Goal: Task Accomplishment & Management: Use online tool/utility

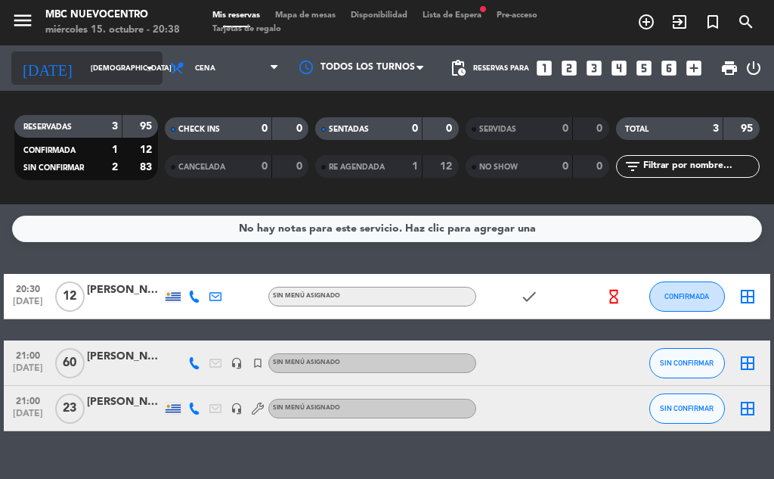
click at [107, 66] on input "[DEMOGRAPHIC_DATA] [DATE]" at bounding box center [132, 68] width 99 height 23
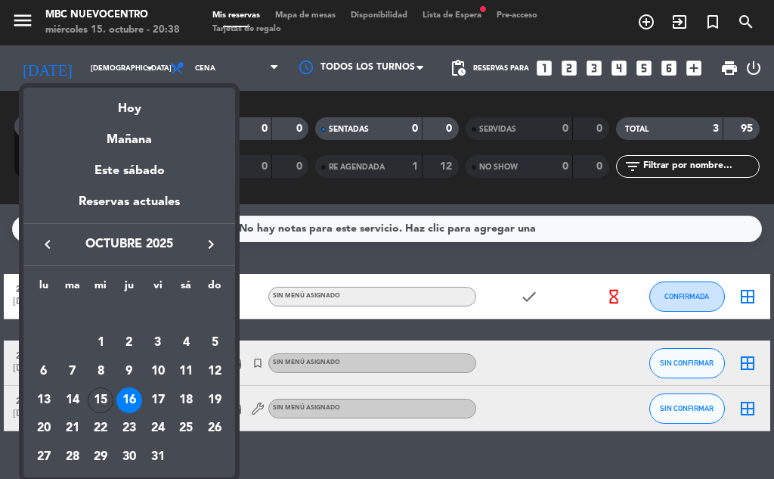
click at [118, 57] on div at bounding box center [387, 239] width 774 height 479
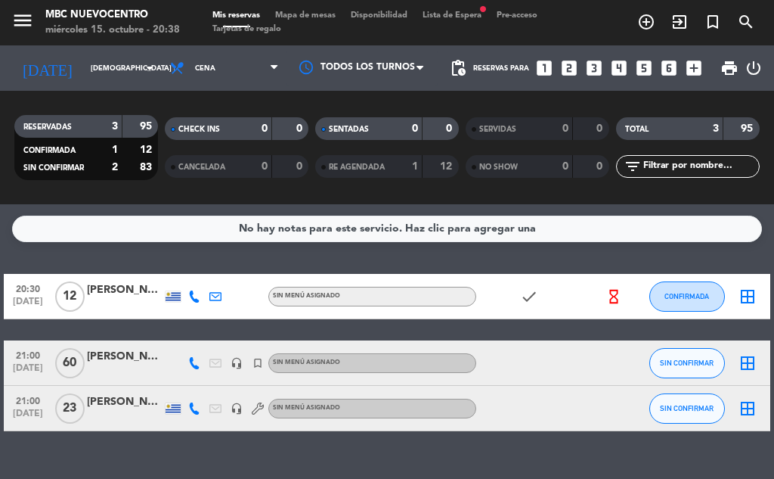
click at [440, 14] on span "Lista de Espera fiber_manual_record" at bounding box center [452, 15] width 74 height 8
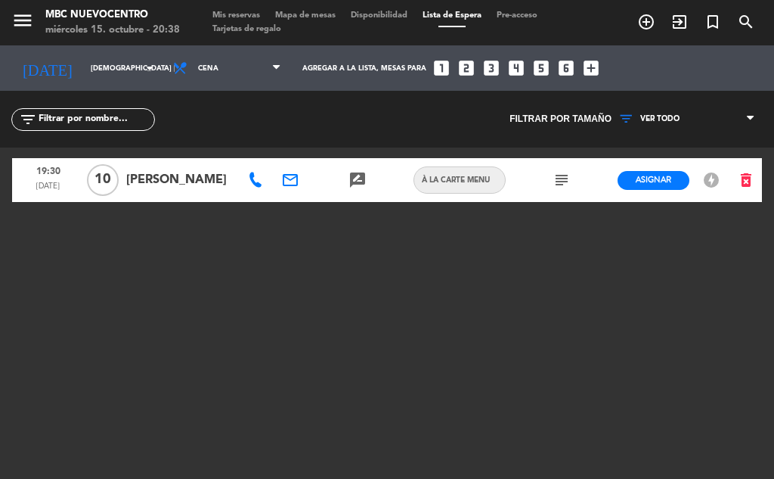
drag, startPoint x: 587, startPoint y: 172, endPoint x: 568, endPoint y: 178, distance: 19.8
click at [582, 175] on div at bounding box center [595, 180] width 34 height 44
click at [633, 177] on button "Asignar" at bounding box center [654, 180] width 72 height 19
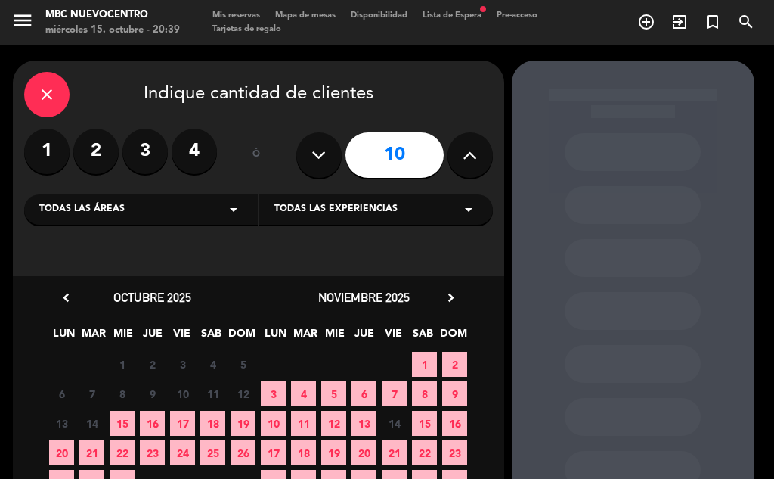
click at [153, 420] on span "16" at bounding box center [152, 423] width 25 height 25
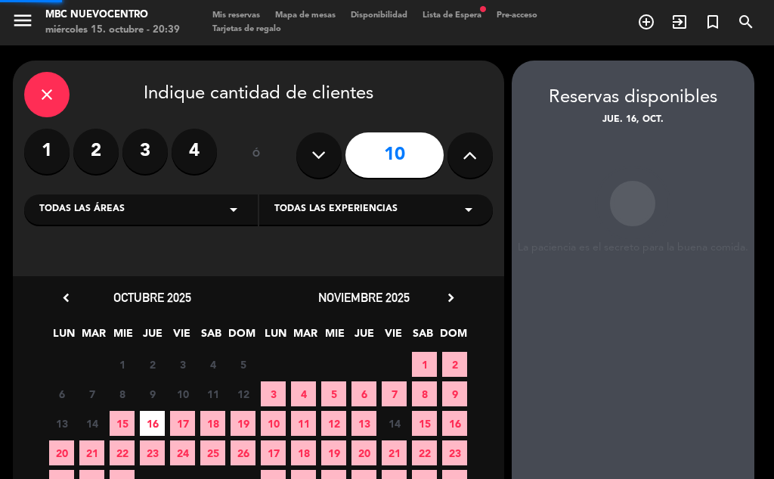
scroll to position [60, 0]
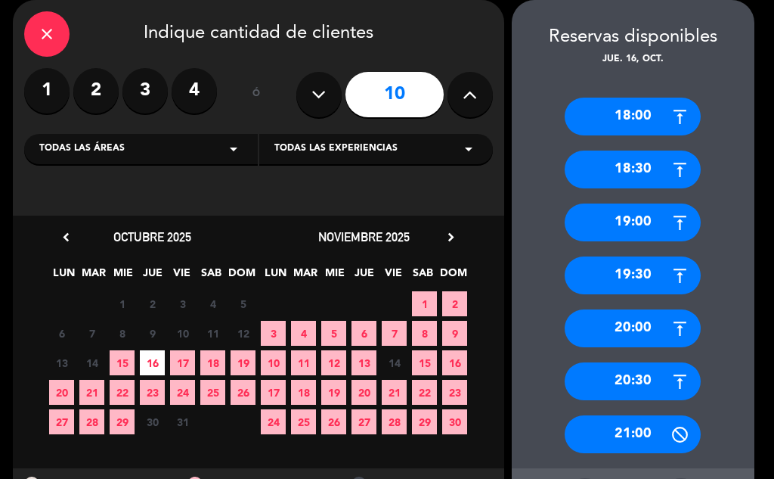
click at [646, 393] on div "20:30" at bounding box center [633, 381] width 136 height 38
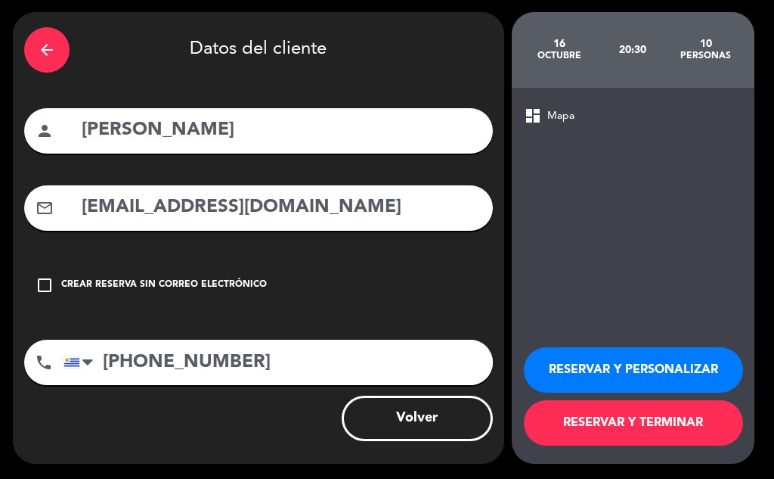
scroll to position [48, 0]
click at [637, 432] on button "RESERVAR Y TERMINAR" at bounding box center [633, 422] width 219 height 45
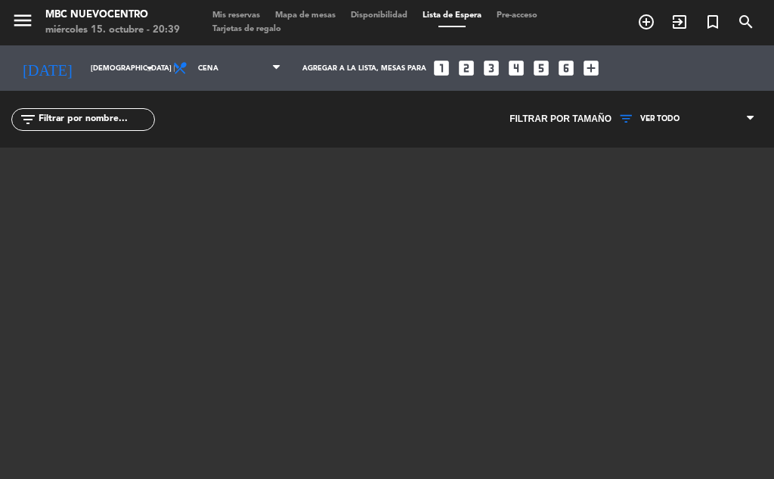
click at [228, 11] on span "Mis reservas" at bounding box center [236, 15] width 63 height 8
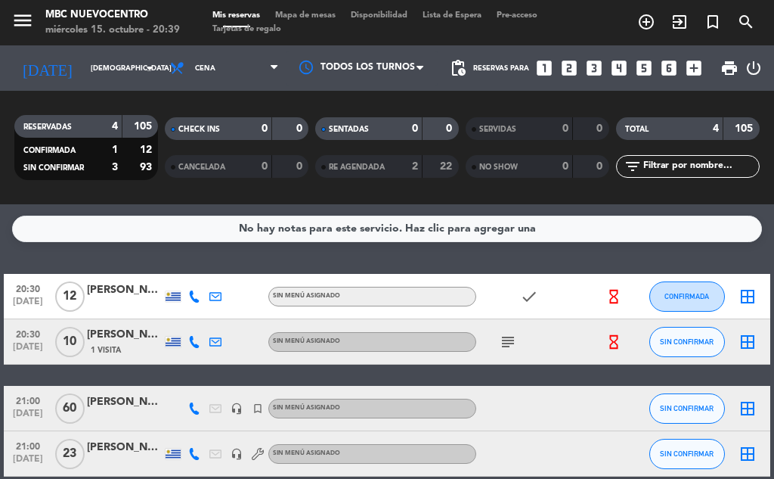
click at [193, 342] on icon at bounding box center [194, 342] width 12 height 12
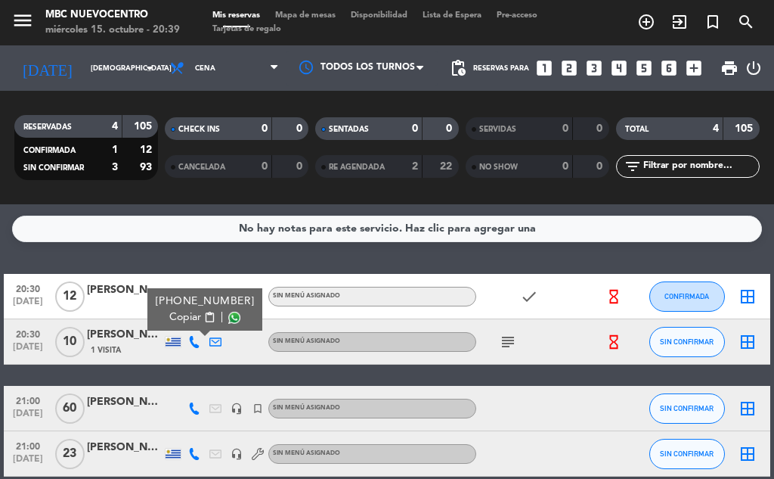
click at [187, 318] on span "Copiar" at bounding box center [185, 317] width 32 height 16
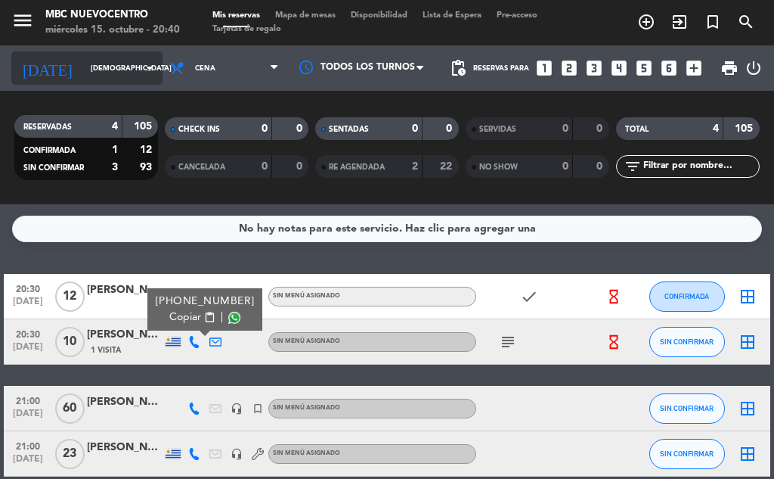
click at [104, 56] on div "[DATE] jue. [DATE] arrow_drop_down" at bounding box center [86, 67] width 151 height 33
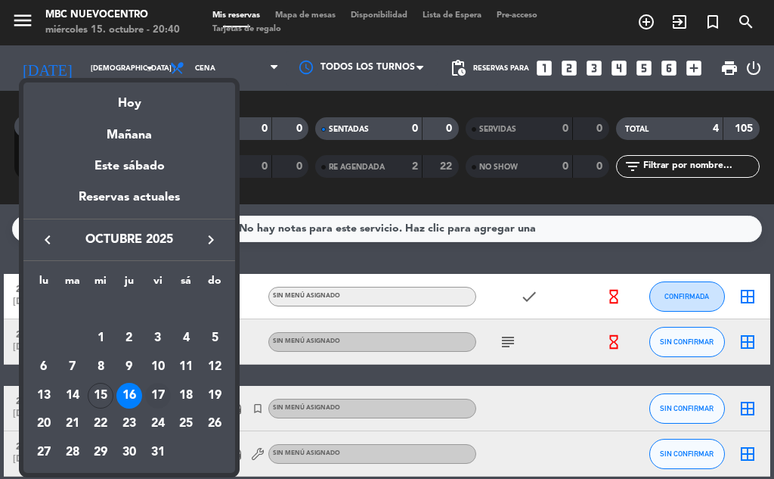
click at [153, 396] on div "17" at bounding box center [158, 396] width 26 height 26
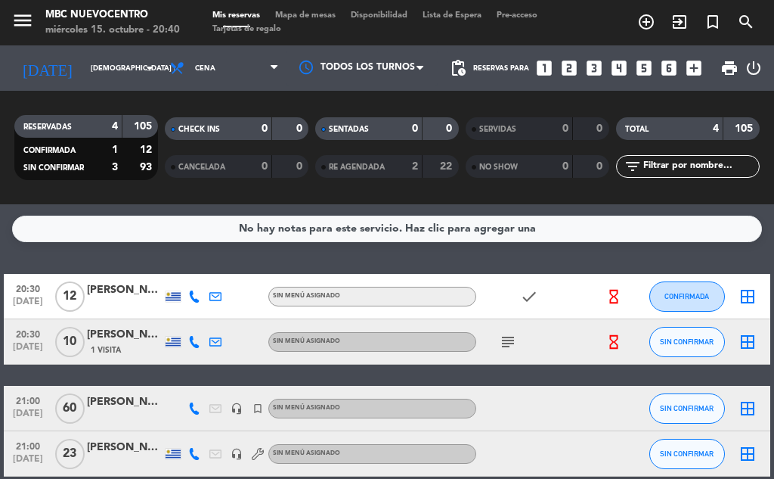
type input "vie. [DATE]"
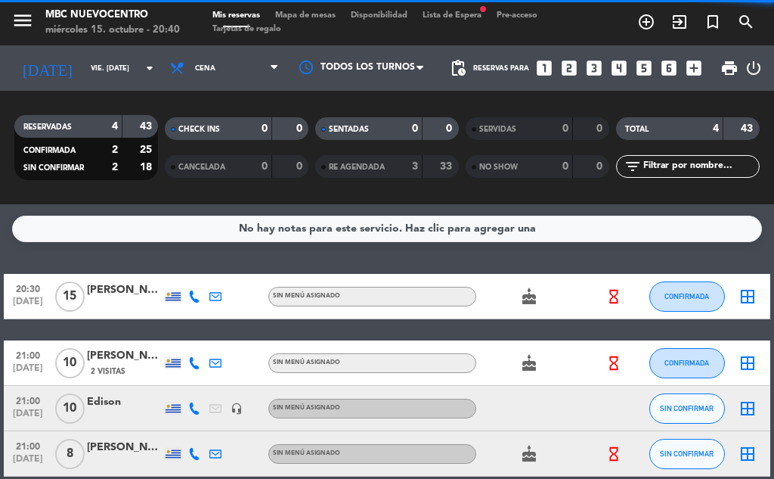
click at [468, 14] on span "Lista de Espera fiber_manual_record" at bounding box center [452, 15] width 74 height 8
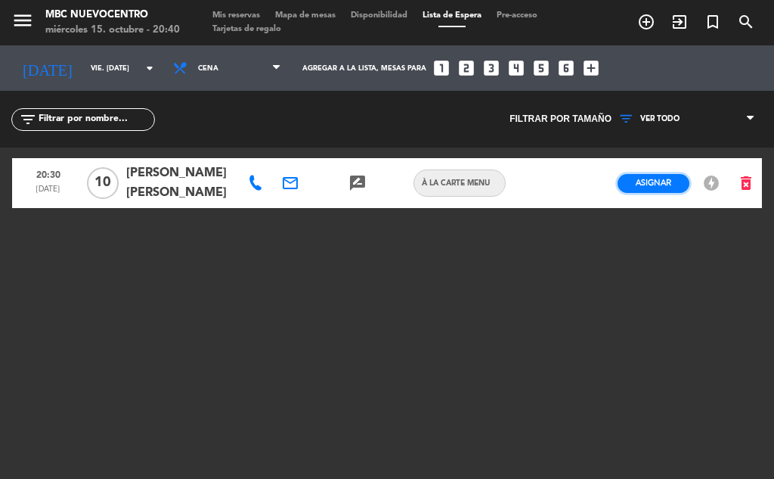
click at [657, 188] on span "Asignar" at bounding box center [654, 182] width 36 height 11
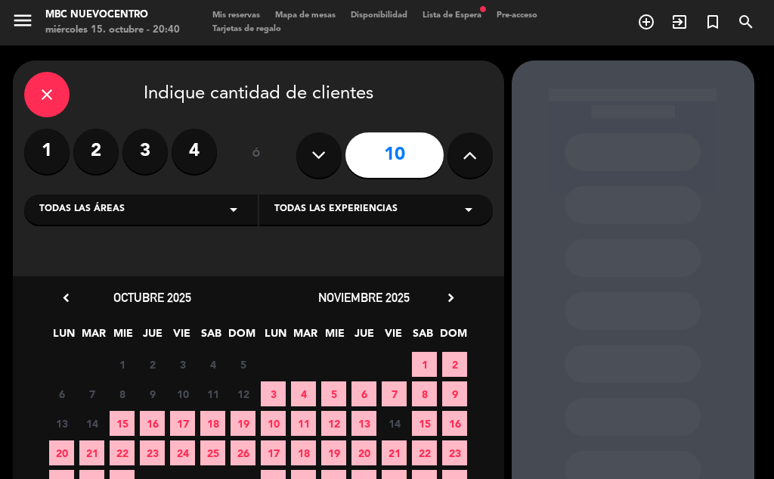
click at [177, 422] on span "17" at bounding box center [182, 423] width 25 height 25
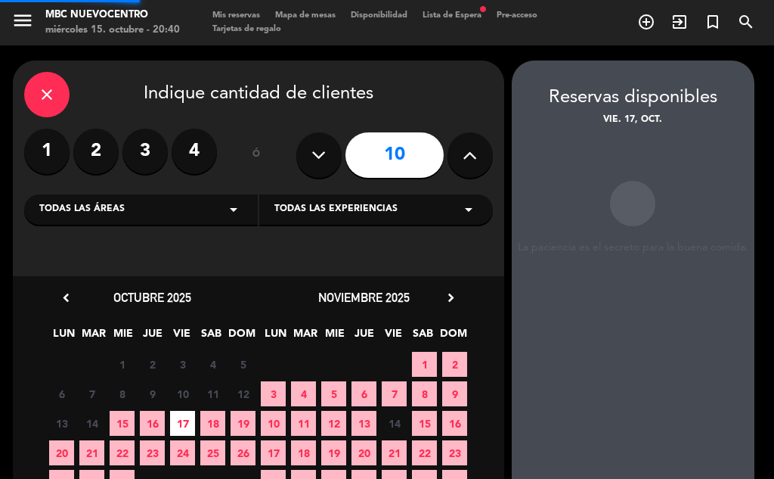
scroll to position [60, 0]
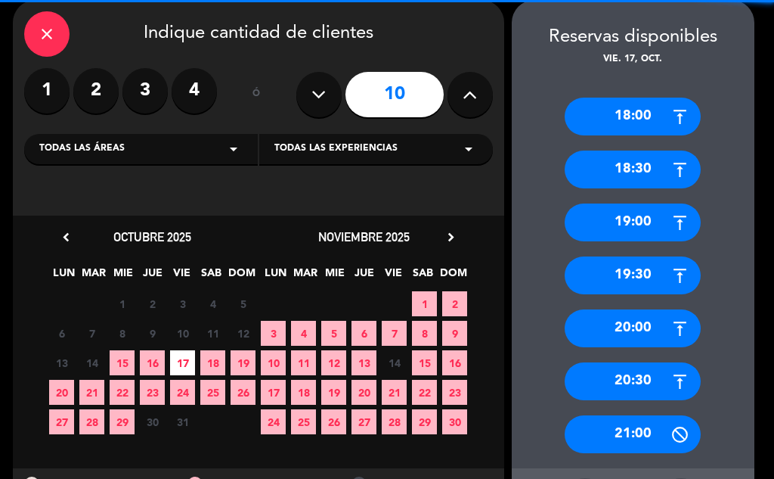
click at [631, 367] on div "20:30" at bounding box center [633, 381] width 136 height 38
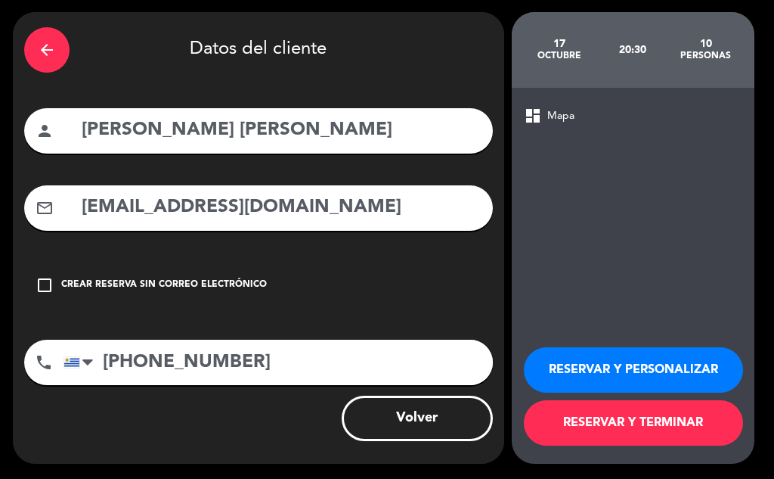
scroll to position [48, 0]
click at [610, 429] on button "RESERVAR Y TERMINAR" at bounding box center [633, 422] width 219 height 45
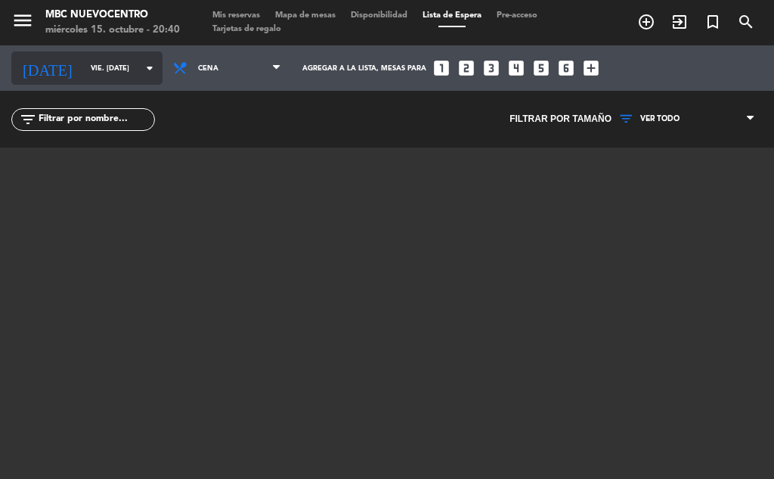
click at [115, 73] on input "vie. [DATE]" at bounding box center [132, 68] width 99 height 23
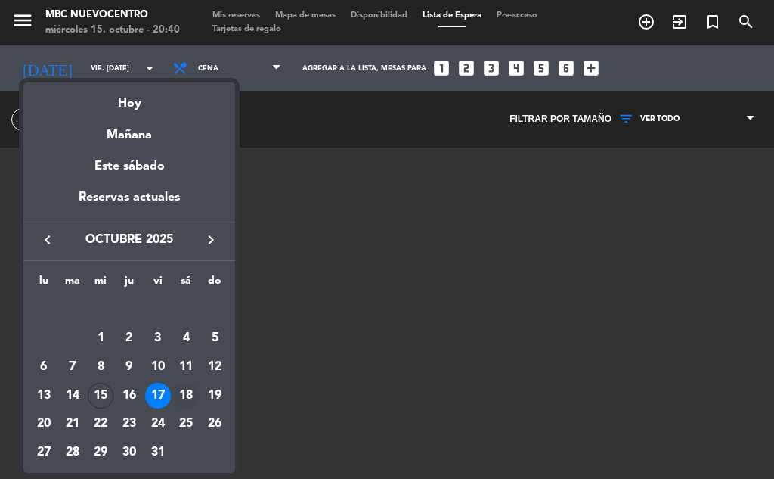
click at [188, 389] on div "18" at bounding box center [186, 396] width 26 height 26
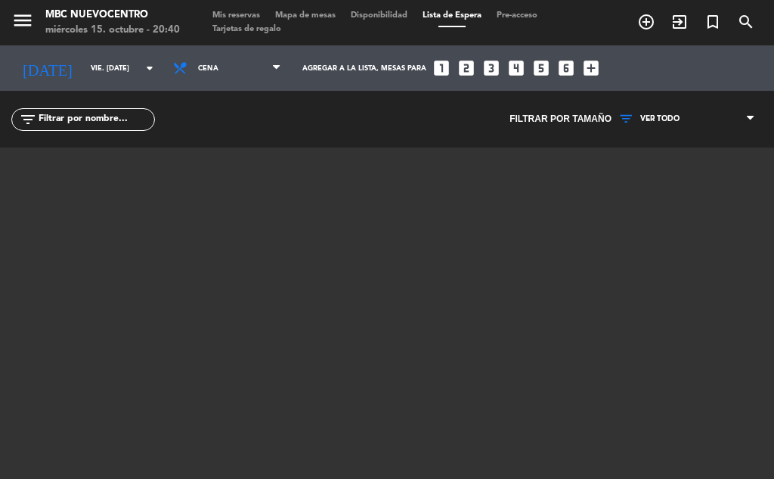
type input "sáb. [DATE]"
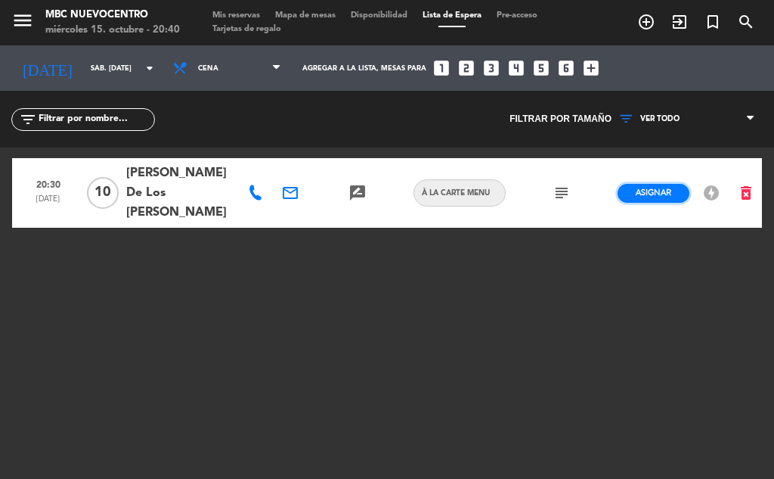
click at [634, 185] on button "Asignar" at bounding box center [654, 193] width 72 height 19
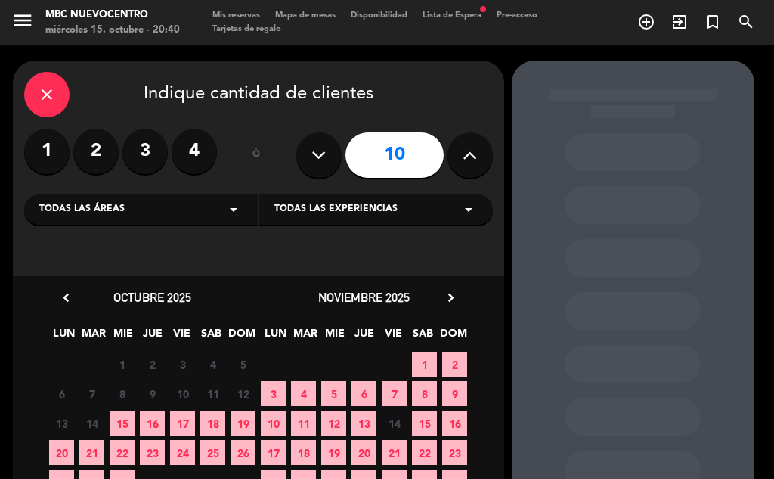
click at [203, 418] on span "18" at bounding box center [212, 423] width 25 height 25
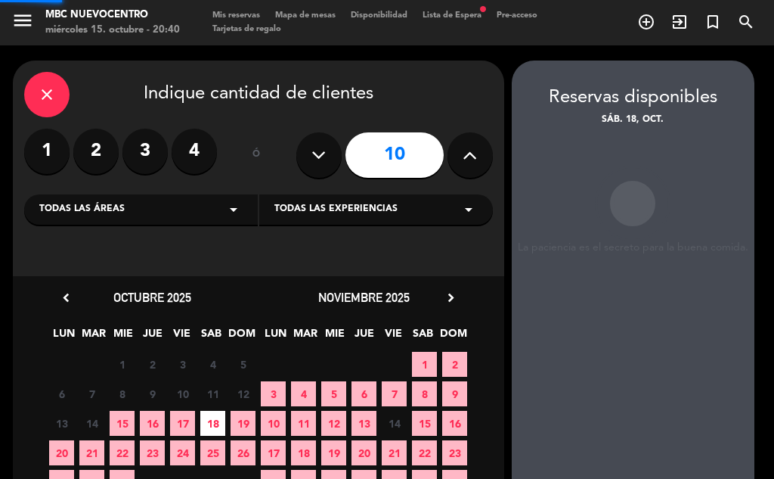
scroll to position [60, 0]
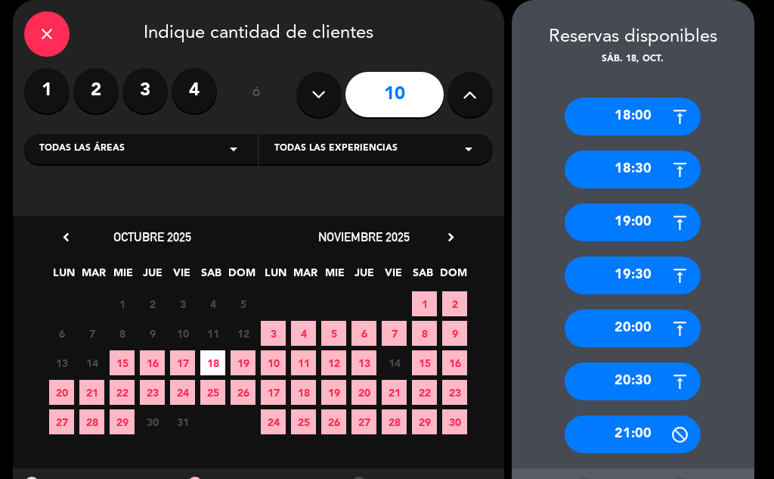
click at [585, 387] on div "20:30" at bounding box center [633, 381] width 136 height 38
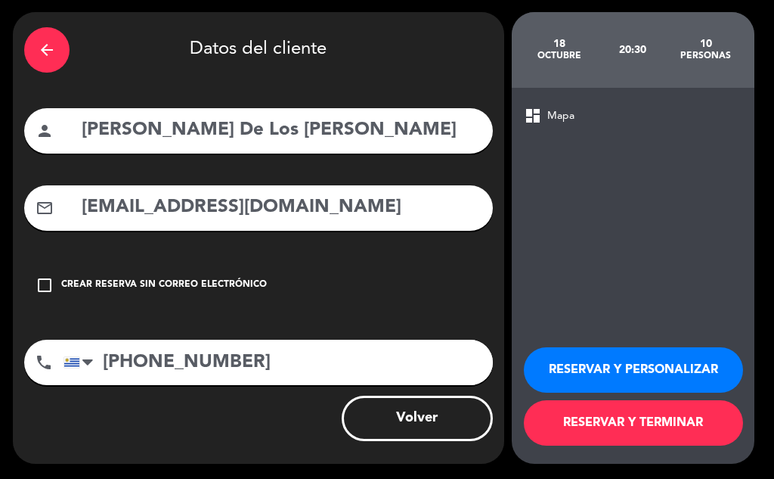
scroll to position [48, 0]
click at [581, 420] on button "RESERVAR Y TERMINAR" at bounding box center [633, 422] width 219 height 45
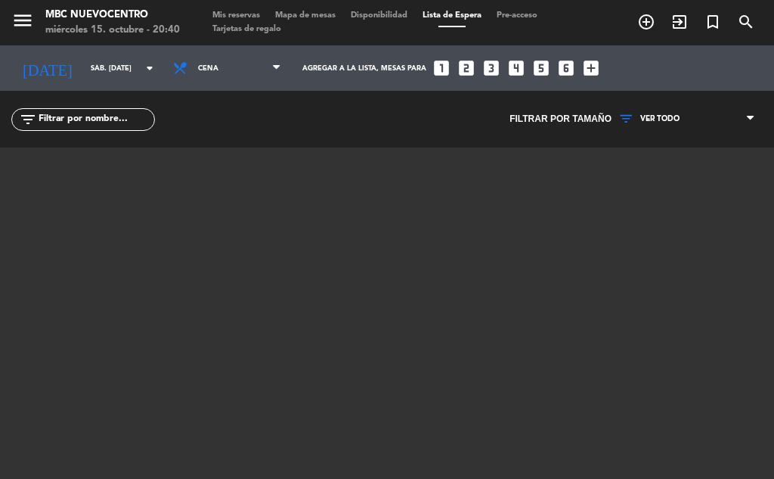
click at [231, 17] on span "Mis reservas" at bounding box center [236, 15] width 63 height 8
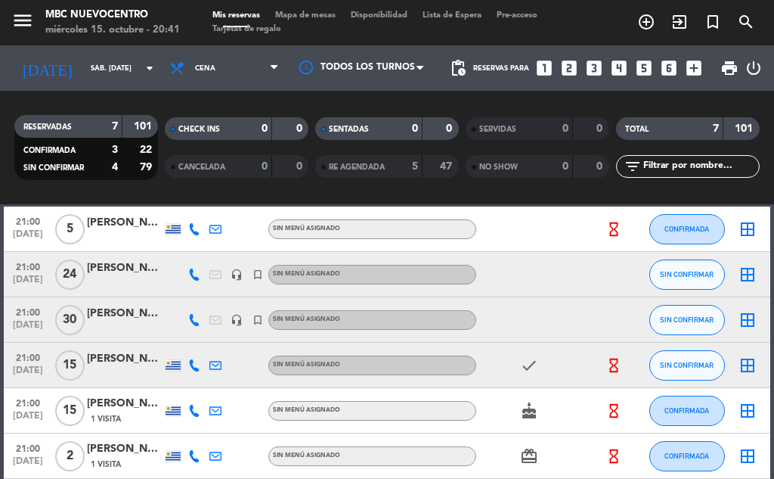
scroll to position [58, 0]
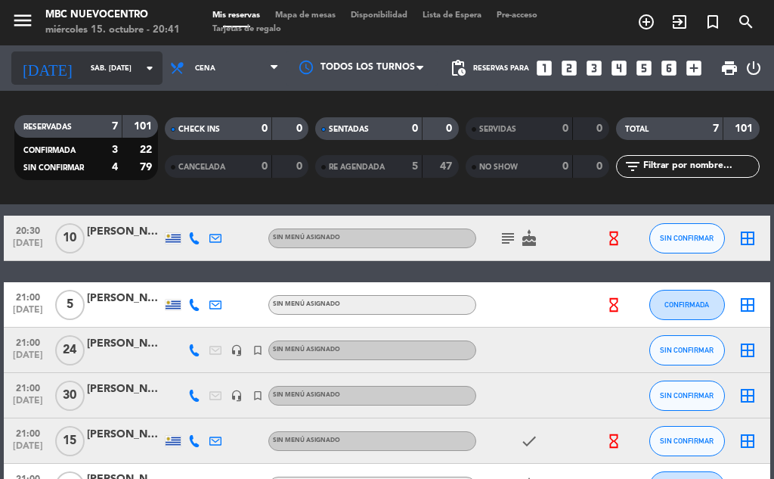
click at [141, 73] on icon "arrow_drop_down" at bounding box center [150, 68] width 18 height 18
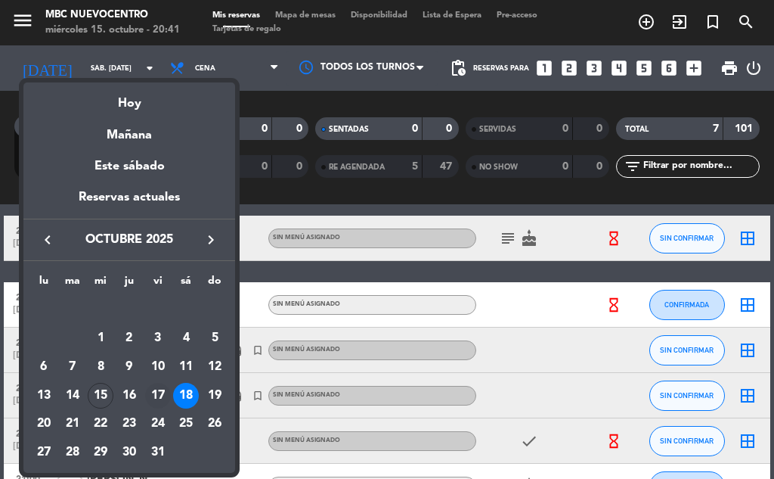
click at [157, 401] on div "17" at bounding box center [158, 396] width 26 height 26
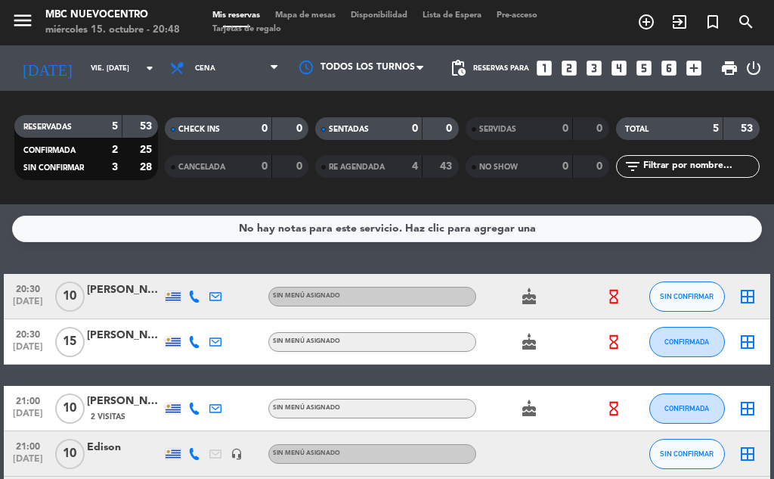
scroll to position [76, 0]
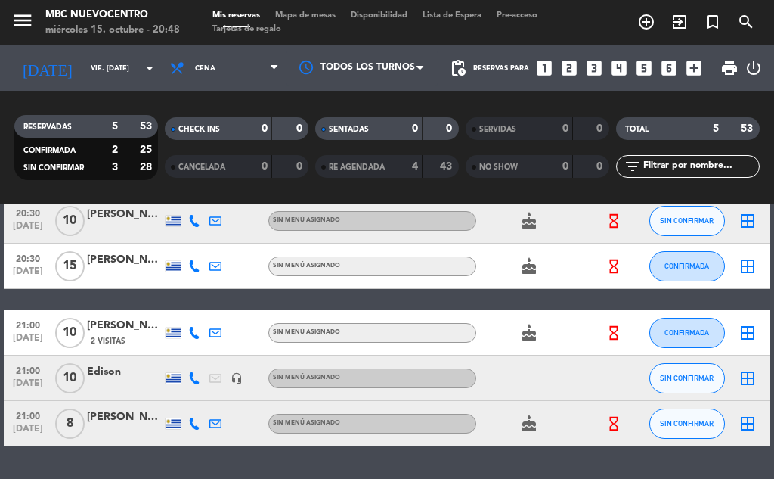
click at [191, 417] on icon at bounding box center [194, 423] width 12 height 12
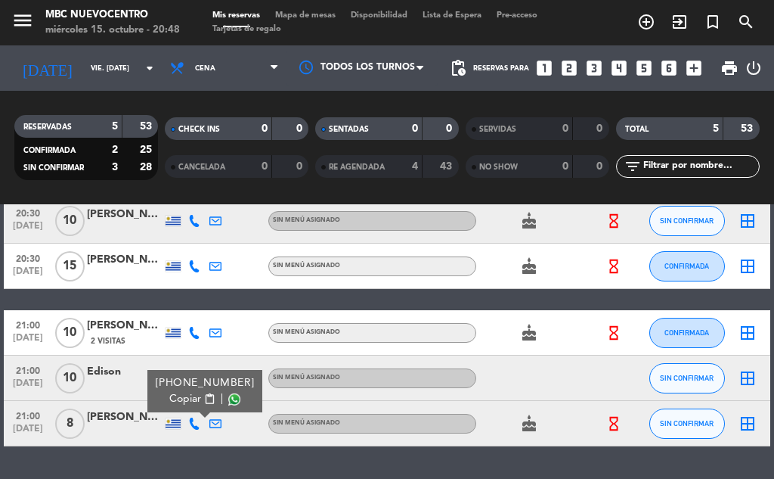
click at [189, 401] on span "Copiar" at bounding box center [185, 399] width 32 height 16
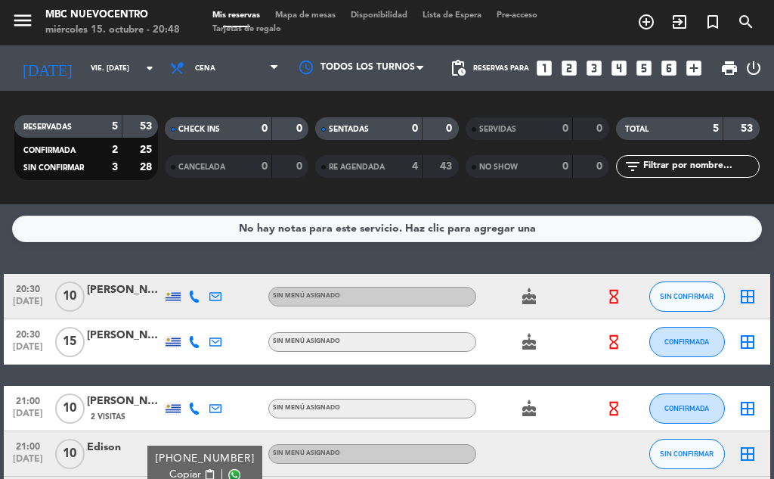
click at [191, 295] on icon at bounding box center [194, 296] width 12 height 12
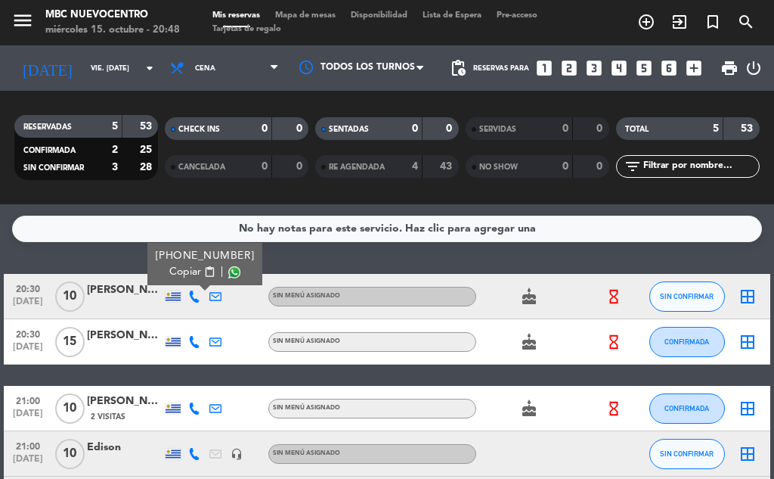
click at [181, 274] on span "Copiar" at bounding box center [185, 272] width 32 height 16
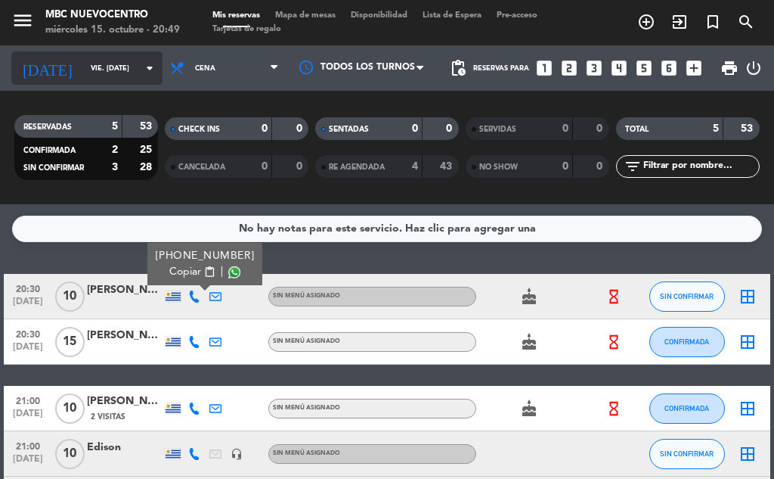
click at [117, 64] on input "vie. [DATE]" at bounding box center [132, 68] width 99 height 23
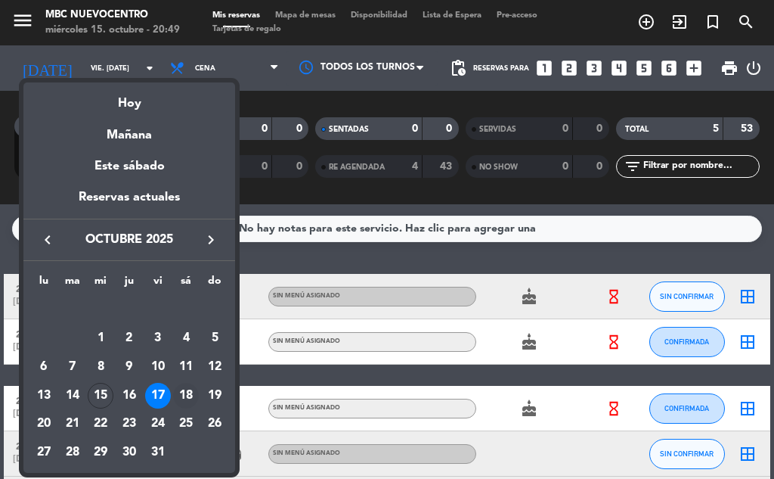
click at [185, 389] on div "18" at bounding box center [186, 396] width 26 height 26
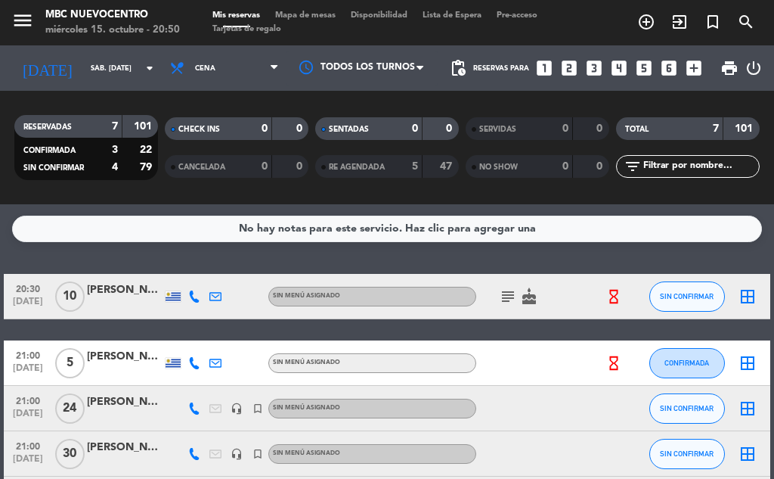
scroll to position [151, 0]
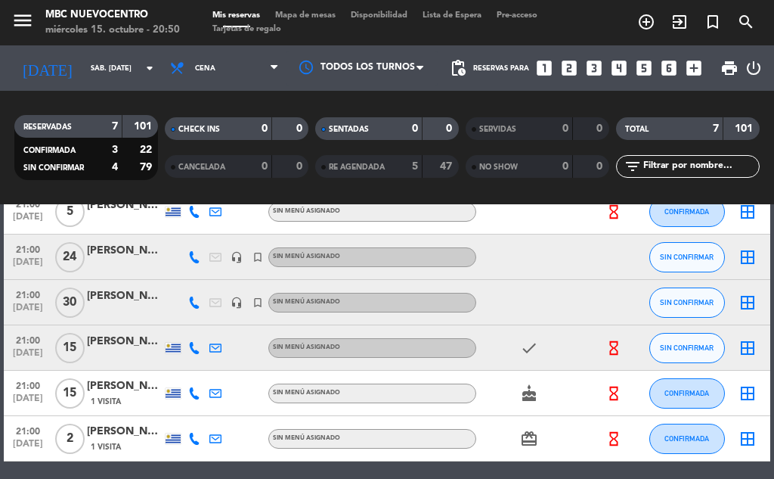
click at [194, 435] on icon at bounding box center [194, 438] width 12 height 12
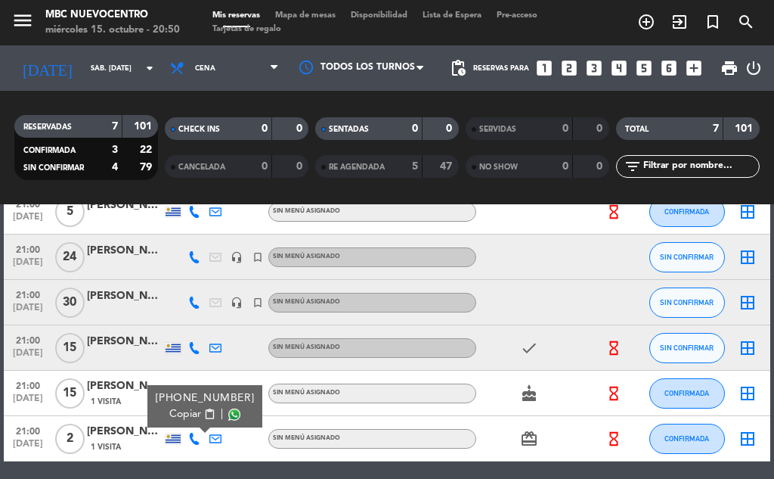
click at [190, 412] on span "Copiar" at bounding box center [185, 414] width 32 height 16
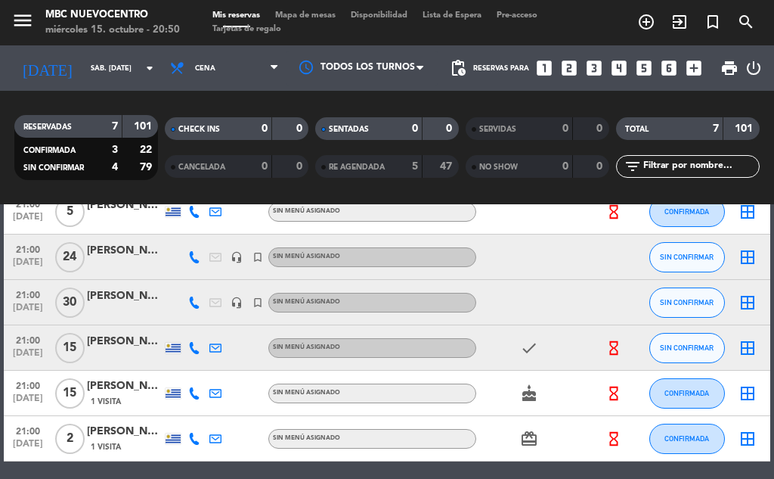
click at [203, 394] on div at bounding box center [194, 392] width 21 height 45
click at [199, 393] on icon at bounding box center [194, 393] width 12 height 12
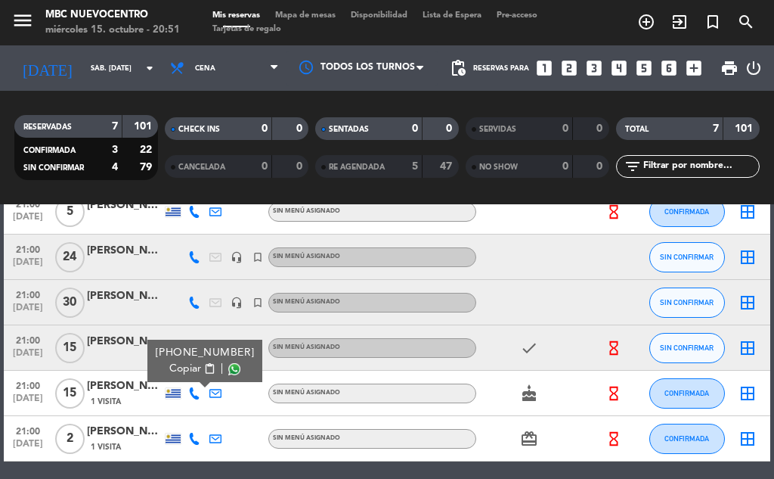
click at [200, 395] on icon at bounding box center [194, 393] width 12 height 12
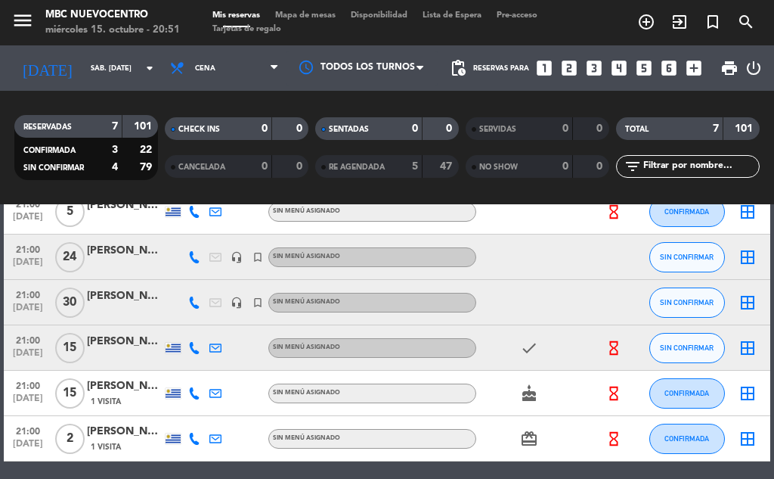
click at [201, 351] on div at bounding box center [194, 347] width 21 height 45
click at [196, 349] on icon at bounding box center [194, 348] width 12 height 12
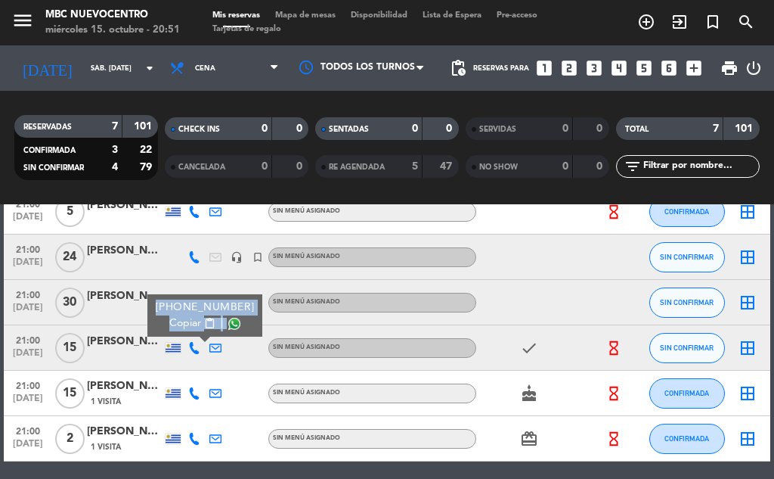
click at [190, 325] on span "Copiar" at bounding box center [185, 323] width 32 height 16
click at [200, 282] on div at bounding box center [194, 302] width 21 height 45
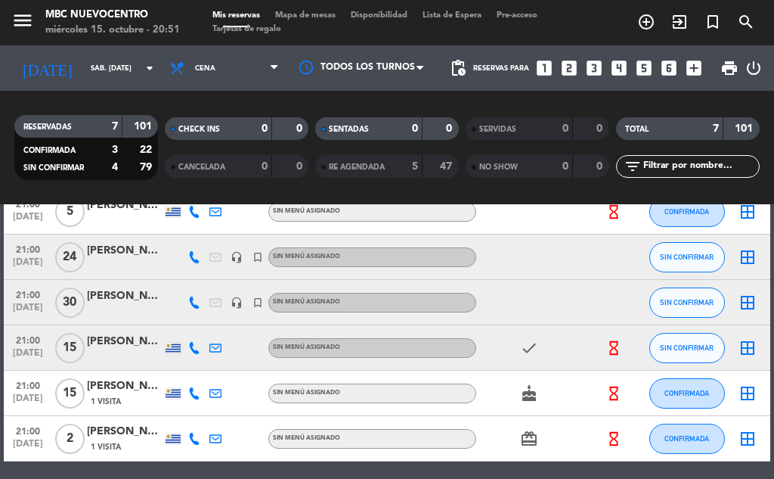
click at [197, 304] on icon at bounding box center [194, 302] width 12 height 12
click at [188, 277] on span "Copiar" at bounding box center [176, 278] width 32 height 16
click at [213, 235] on div at bounding box center [215, 256] width 21 height 45
click at [197, 256] on icon at bounding box center [194, 257] width 12 height 12
click at [189, 237] on span "Copiar" at bounding box center [176, 233] width 32 height 16
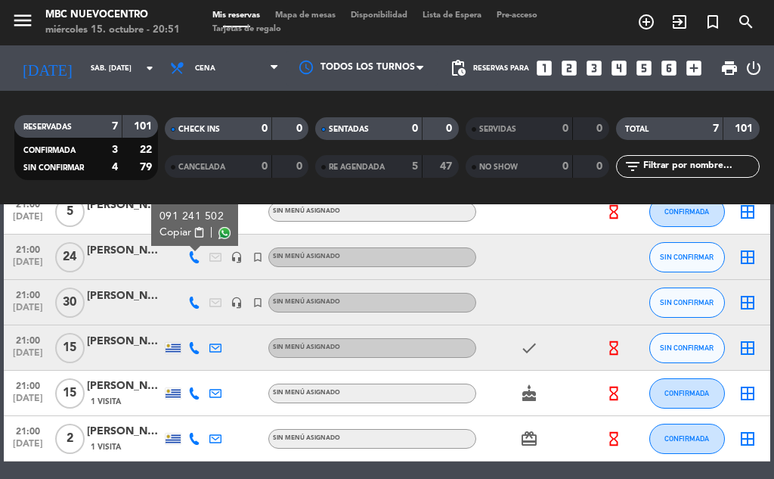
scroll to position [0, 0]
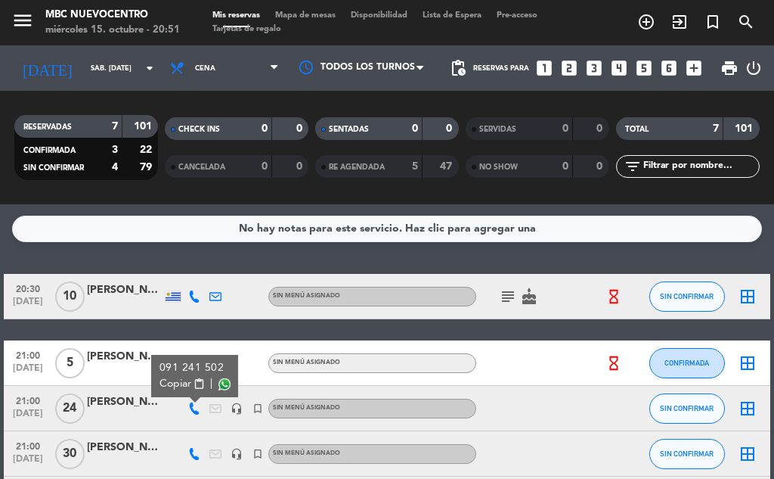
click at [178, 339] on div "20:30 [DATE] Giselle De Los [PERSON_NAME] Sin menú asignado subject cake hourgl…" at bounding box center [387, 443] width 767 height 339
click at [191, 357] on icon at bounding box center [194, 363] width 12 height 12
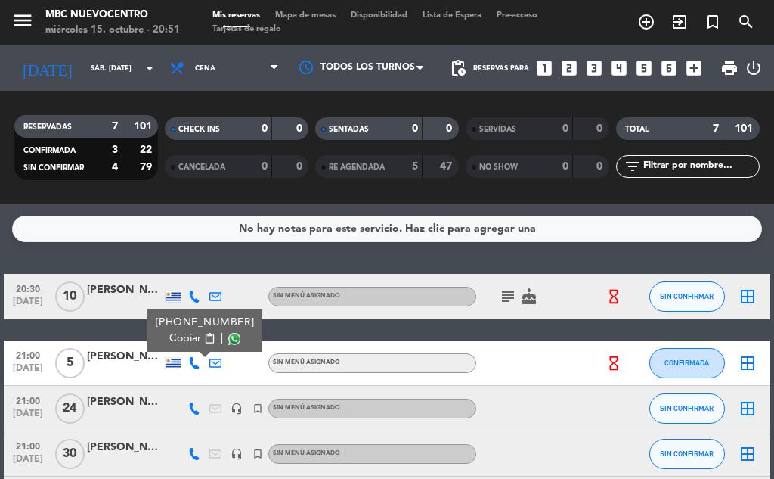
click at [187, 330] on div "[PHONE_NUMBER]" at bounding box center [205, 323] width 99 height 16
click at [188, 339] on span "Copiar" at bounding box center [185, 338] width 32 height 16
click at [197, 299] on icon at bounding box center [194, 296] width 12 height 12
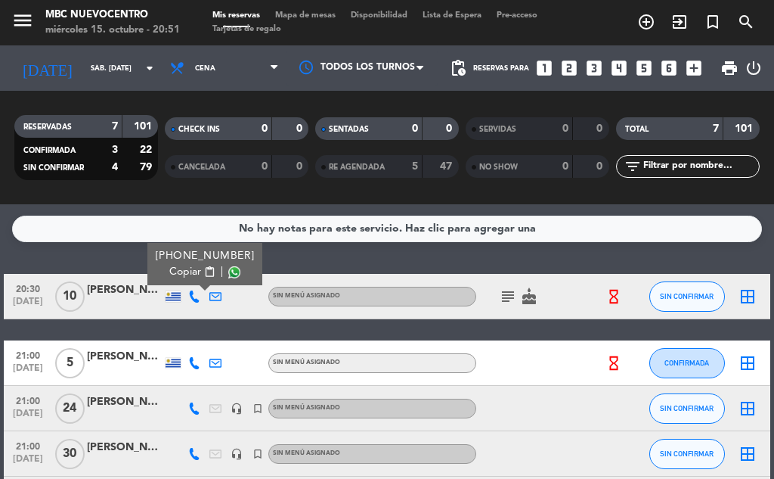
click at [189, 277] on span "Copiar" at bounding box center [185, 272] width 32 height 16
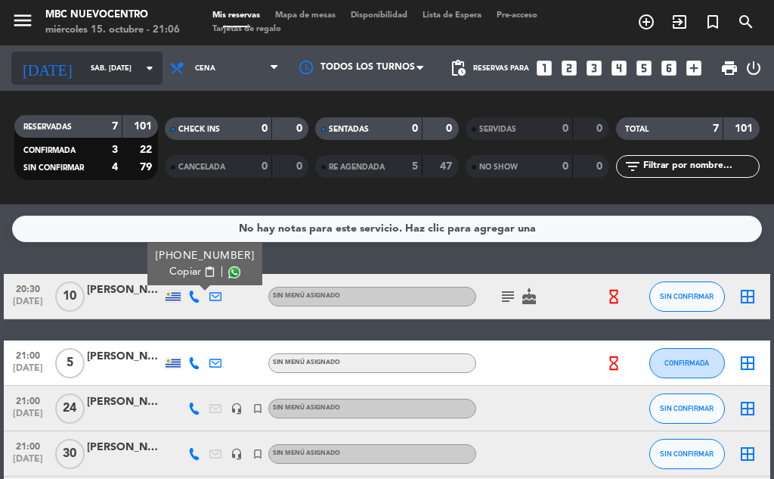
click at [85, 64] on input "sáb. [DATE]" at bounding box center [132, 68] width 99 height 23
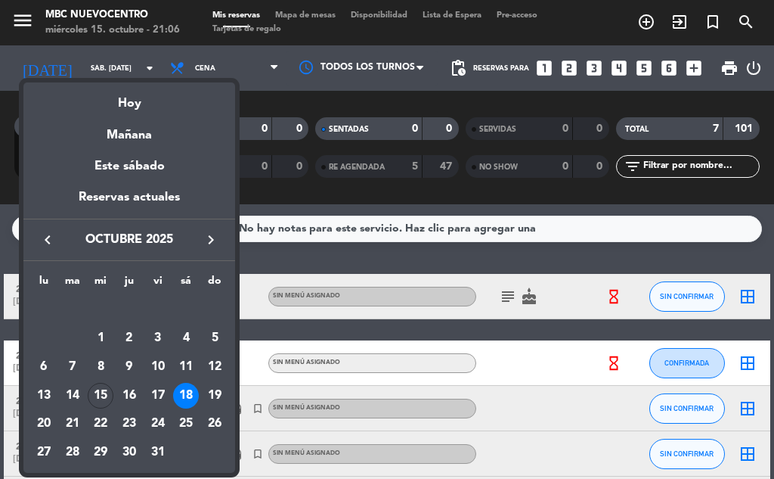
click at [157, 423] on div "24" at bounding box center [158, 424] width 26 height 26
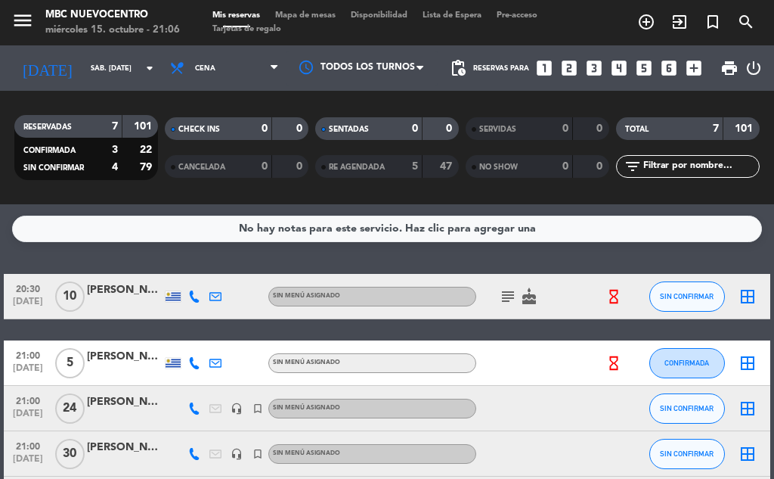
type input "vie. [DATE]"
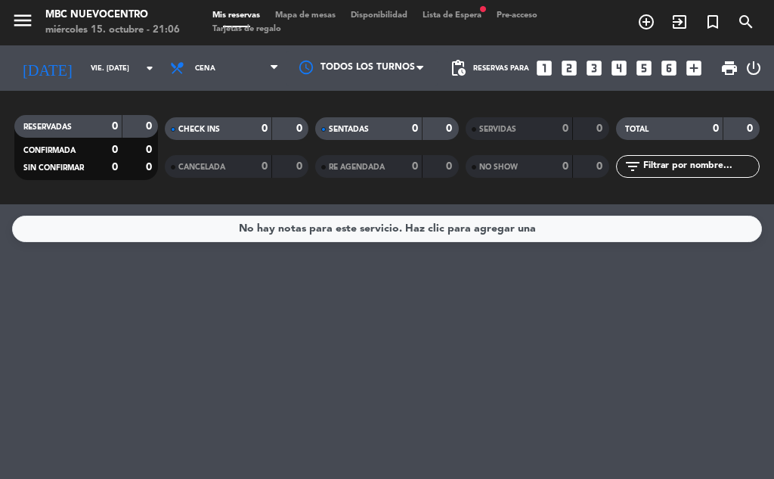
click at [463, 14] on span "Lista de Espera fiber_manual_record" at bounding box center [452, 15] width 74 height 8
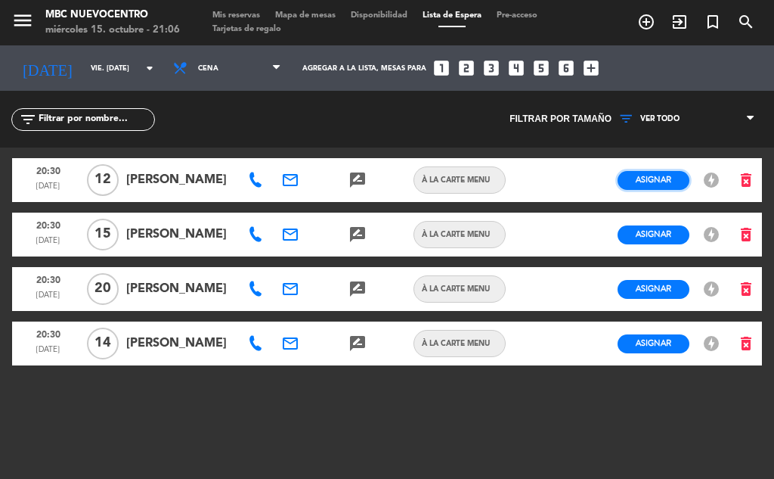
click at [646, 174] on span "Asignar" at bounding box center [654, 179] width 36 height 11
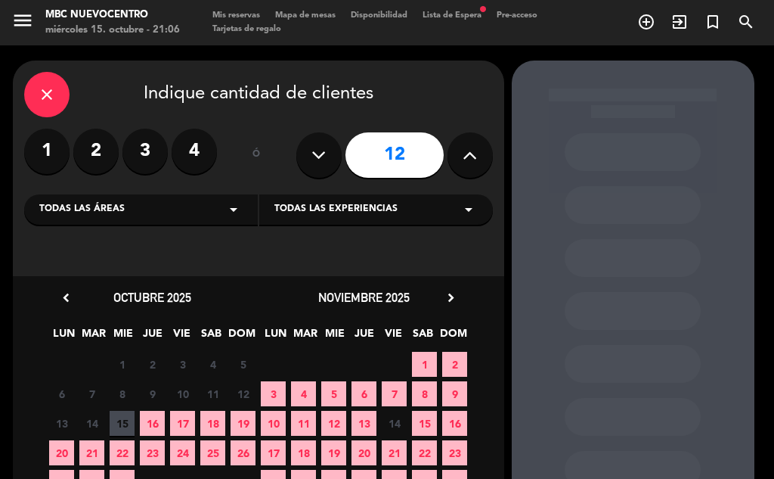
click at [169, 412] on div "13 14 15 16 17 18 19" at bounding box center [153, 422] width 212 height 29
click at [184, 419] on span "17" at bounding box center [182, 423] width 25 height 25
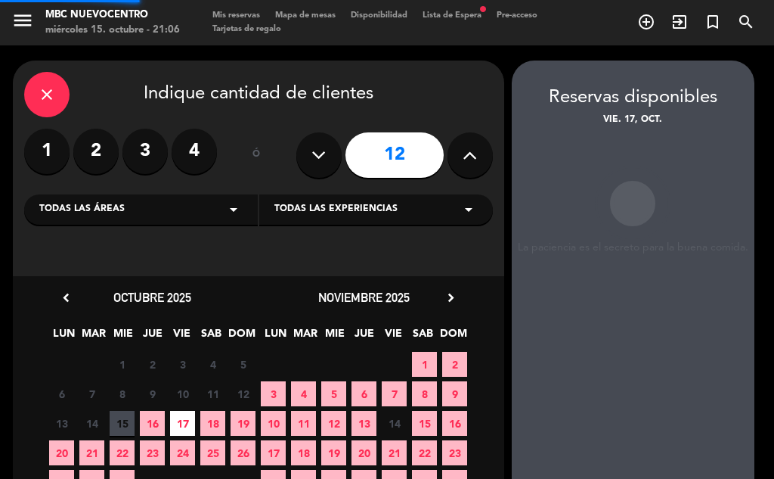
scroll to position [60, 0]
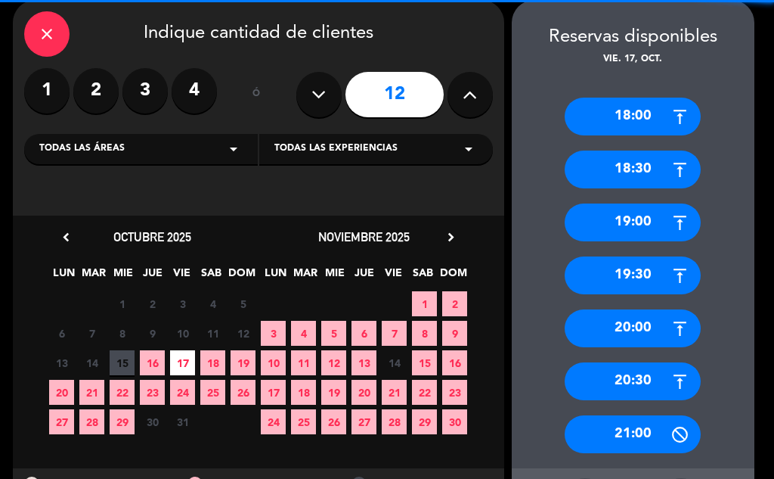
click at [40, 22] on div "close" at bounding box center [46, 33] width 45 height 45
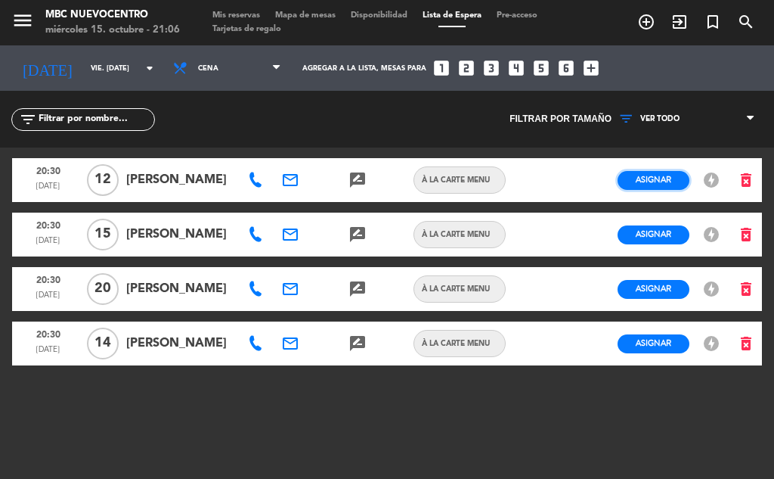
click at [656, 184] on span "Asignar" at bounding box center [654, 179] width 36 height 11
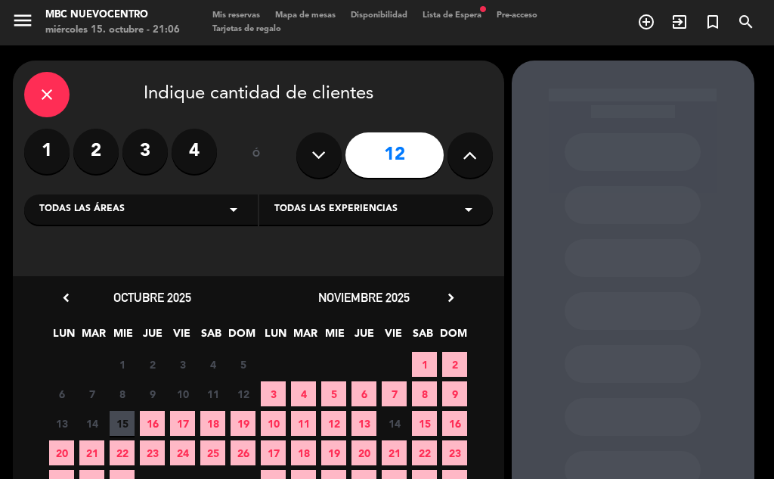
click at [180, 417] on span "17" at bounding box center [182, 423] width 25 height 25
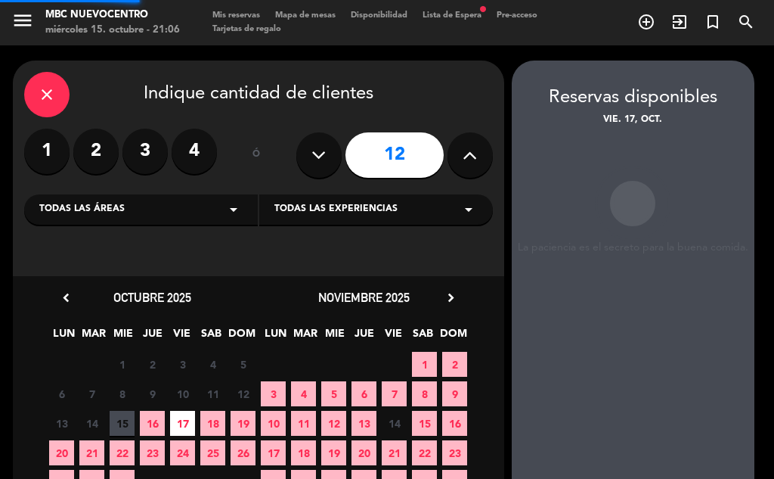
scroll to position [60, 0]
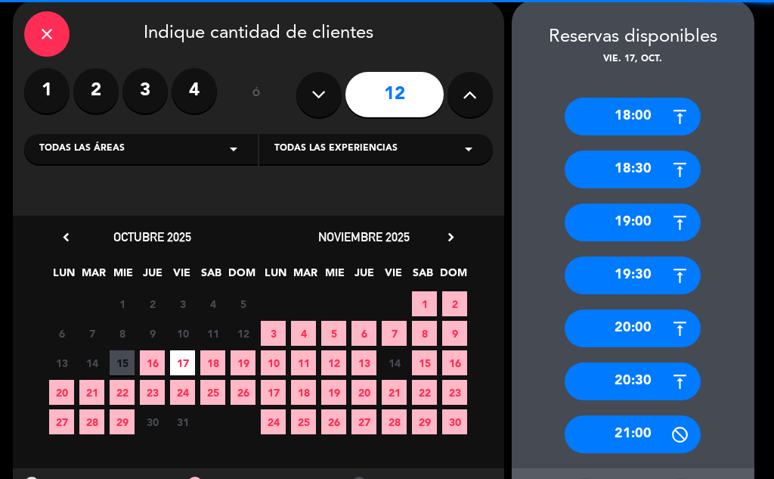
click at [184, 389] on span "24" at bounding box center [182, 392] width 25 height 25
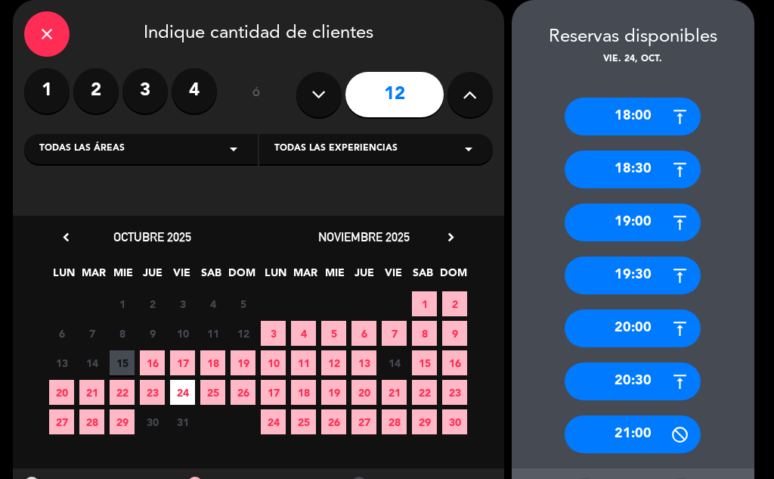
click at [614, 388] on div "20:30" at bounding box center [633, 381] width 136 height 38
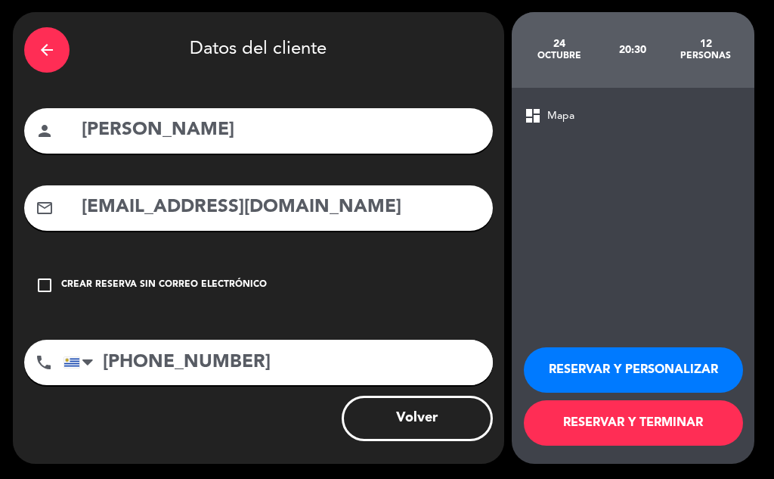
drag, startPoint x: 606, startPoint y: 427, endPoint x: 599, endPoint y: 428, distance: 7.6
click at [607, 426] on button "RESERVAR Y TERMINAR" at bounding box center [633, 422] width 219 height 45
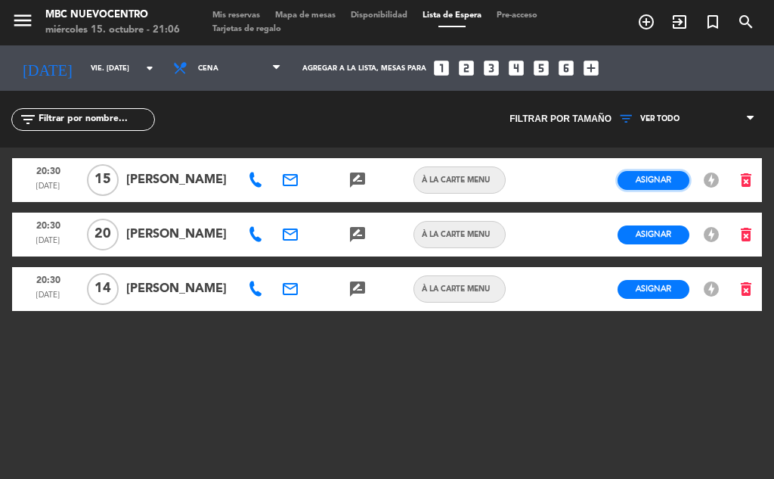
click at [682, 187] on button "Asignar" at bounding box center [654, 180] width 72 height 19
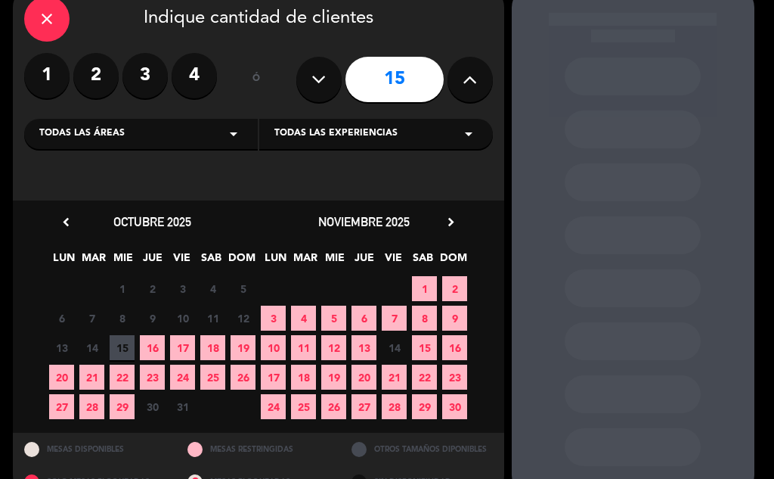
click at [185, 374] on span "24" at bounding box center [182, 376] width 25 height 25
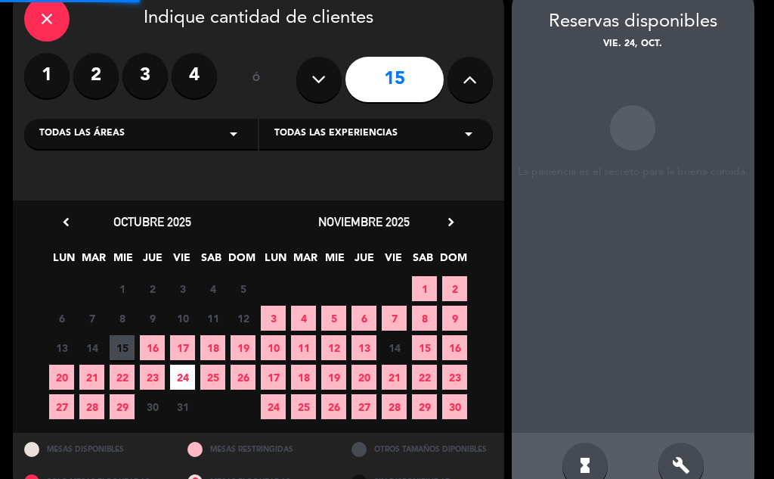
scroll to position [60, 0]
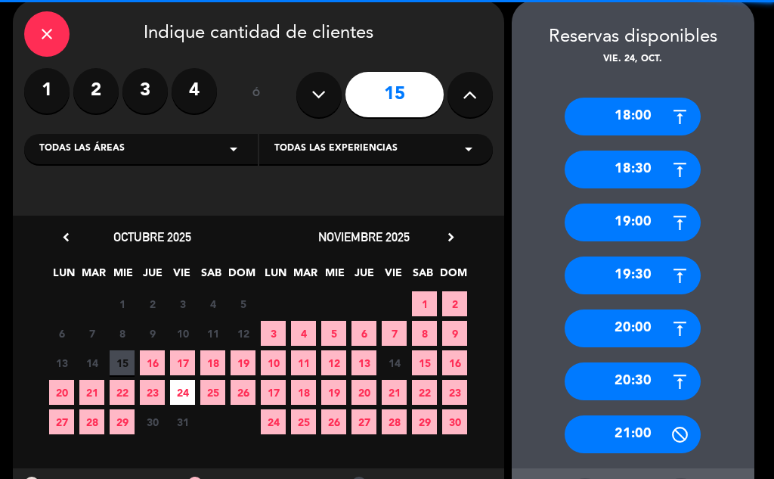
click at [596, 378] on div "20:30" at bounding box center [633, 381] width 136 height 38
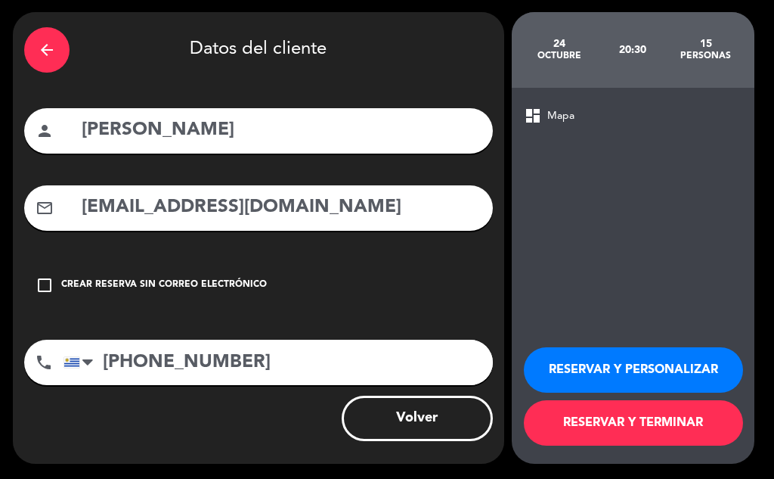
scroll to position [48, 0]
click at [581, 420] on button "RESERVAR Y TERMINAR" at bounding box center [633, 422] width 219 height 45
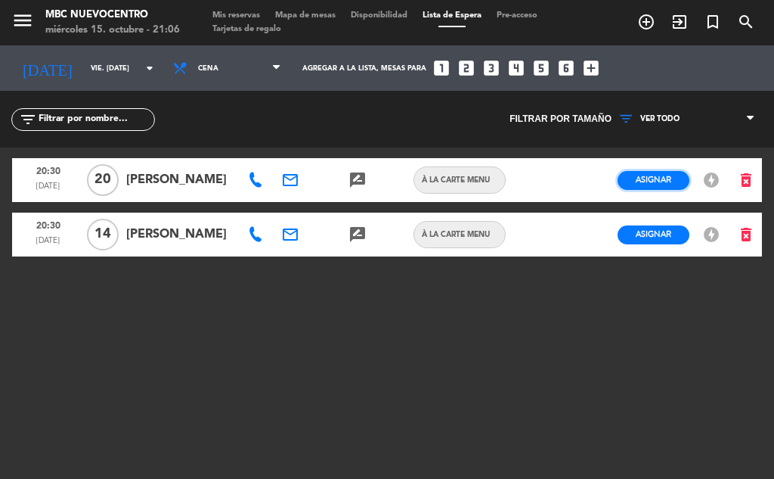
click at [640, 175] on span "Asignar" at bounding box center [654, 179] width 36 height 11
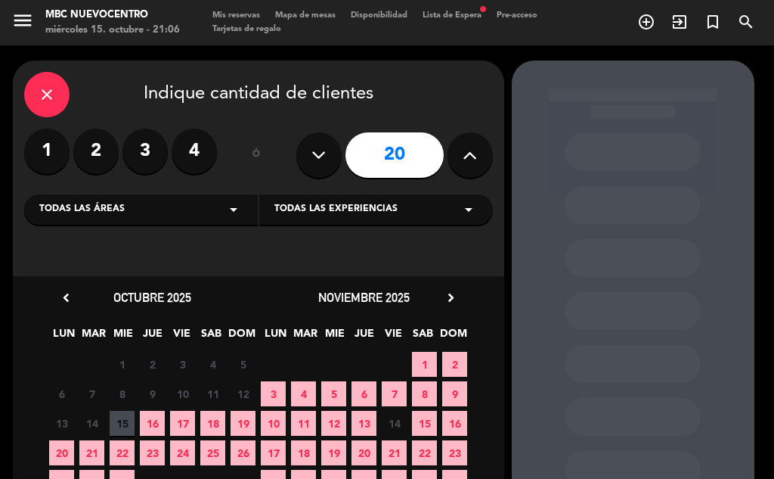
click at [183, 448] on span "24" at bounding box center [182, 452] width 25 height 25
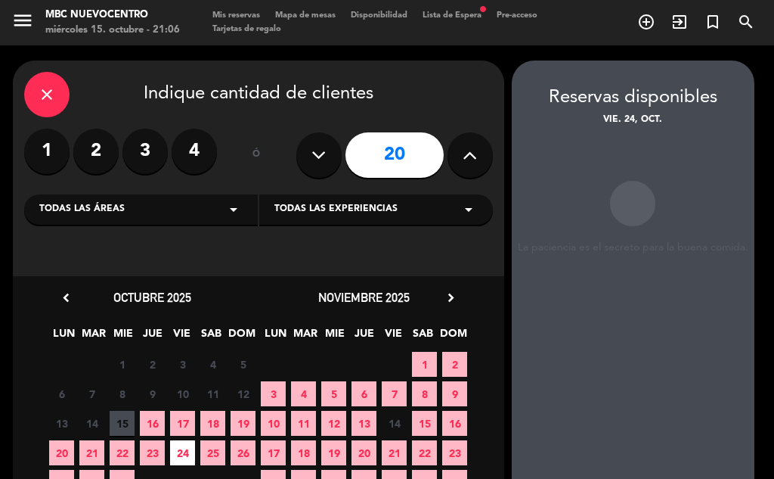
scroll to position [60, 0]
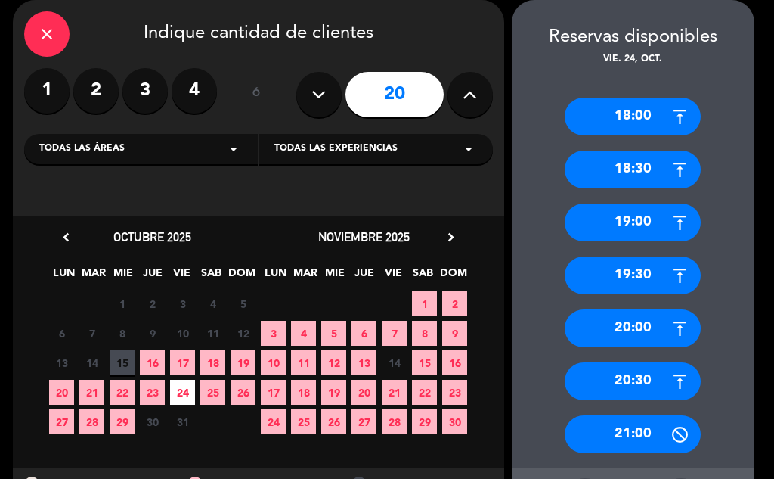
click at [652, 388] on div "20:30" at bounding box center [633, 381] width 136 height 38
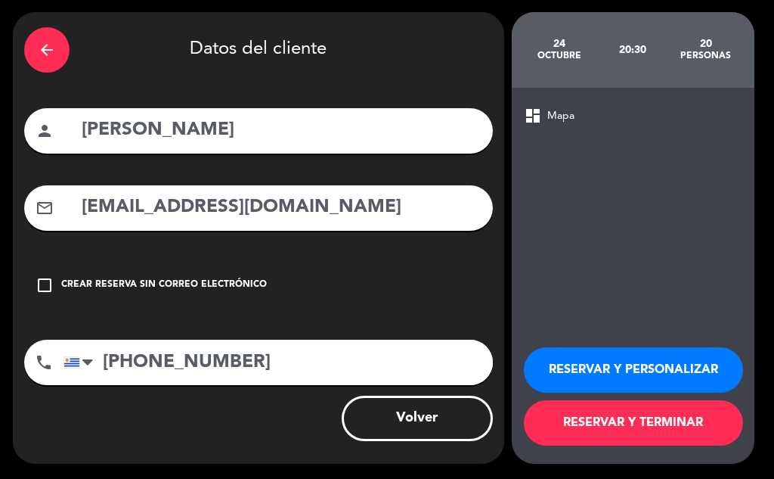
scroll to position [48, 0]
click at [609, 417] on button "RESERVAR Y TERMINAR" at bounding box center [633, 422] width 219 height 45
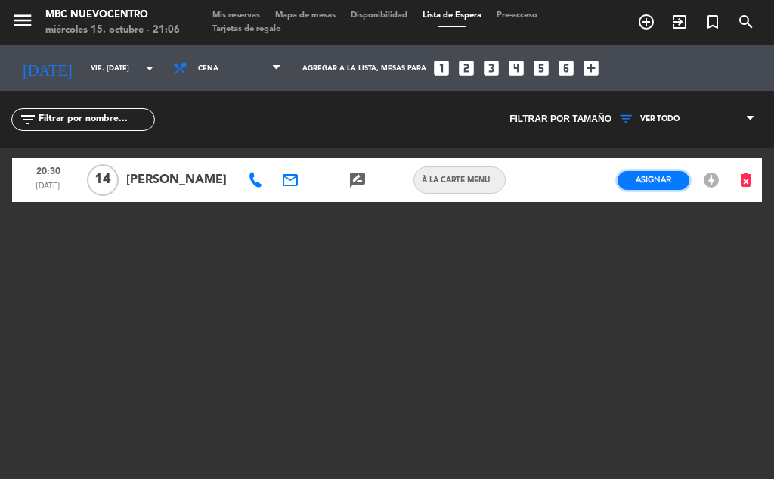
click at [634, 181] on button "Asignar" at bounding box center [654, 180] width 72 height 19
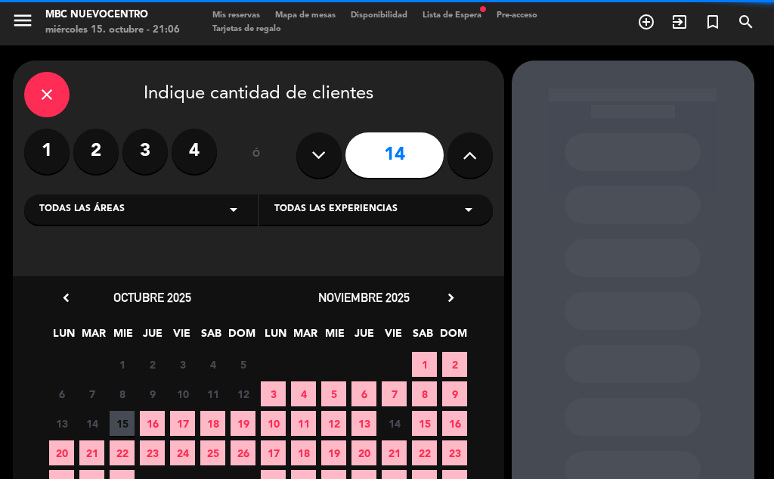
click at [185, 454] on span "24" at bounding box center [182, 452] width 25 height 25
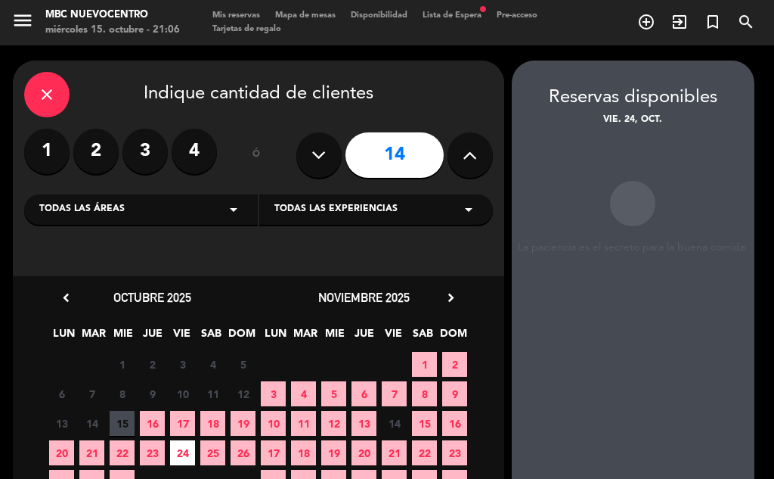
scroll to position [60, 0]
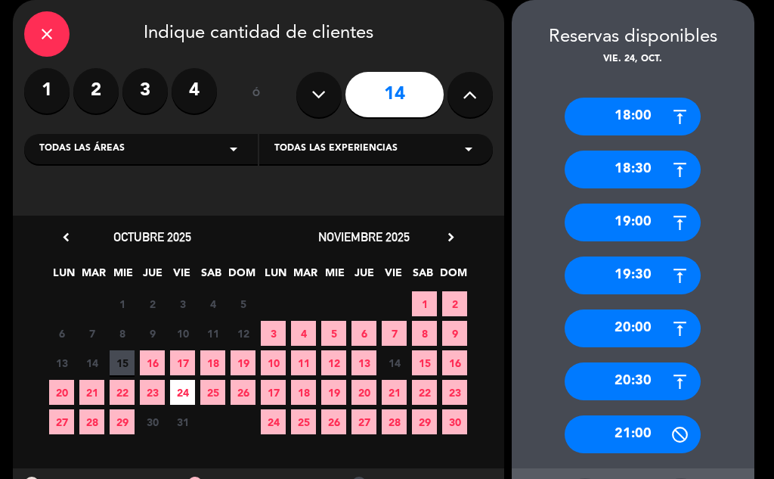
click at [618, 398] on div "20:30" at bounding box center [633, 381] width 136 height 38
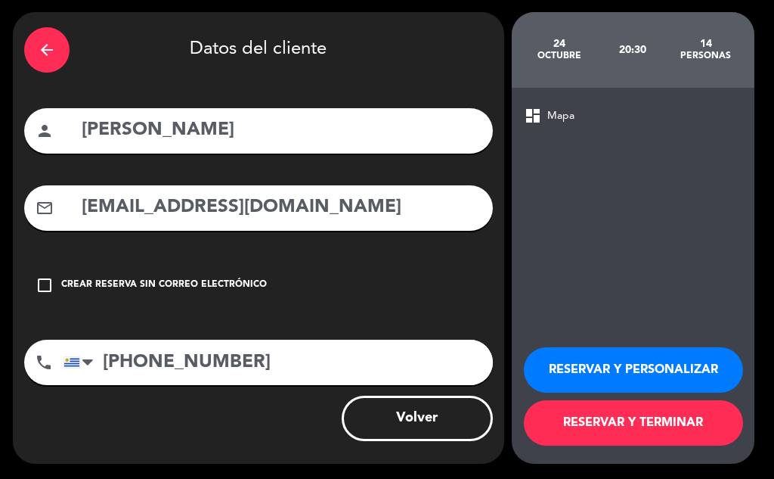
click at [609, 430] on button "RESERVAR Y TERMINAR" at bounding box center [633, 422] width 219 height 45
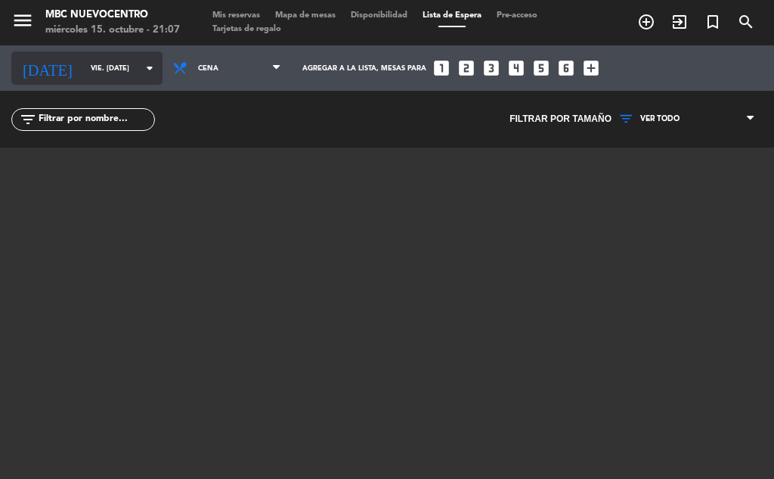
click at [124, 82] on div "[DATE] vie. [DATE] arrow_drop_down" at bounding box center [86, 67] width 151 height 33
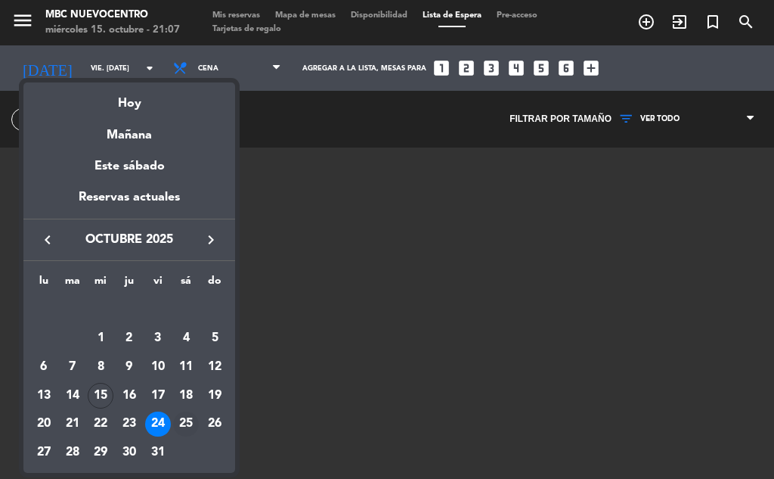
click at [184, 419] on div "25" at bounding box center [186, 424] width 26 height 26
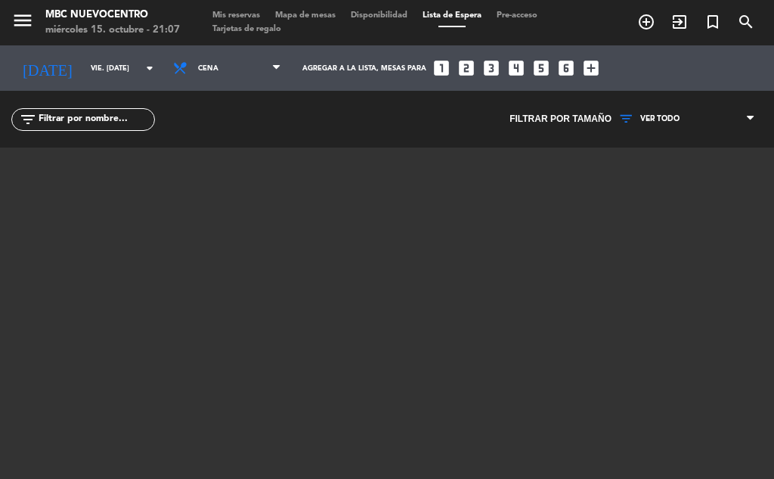
type input "sáb. [DATE]"
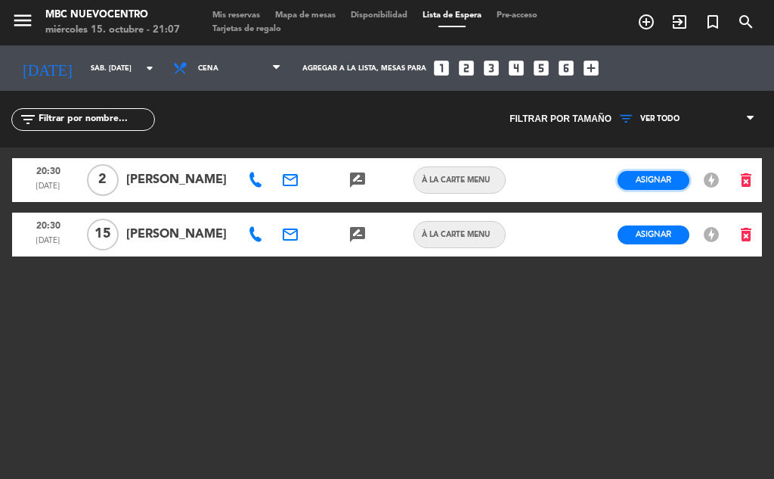
click at [648, 177] on span "Asignar" at bounding box center [654, 179] width 36 height 11
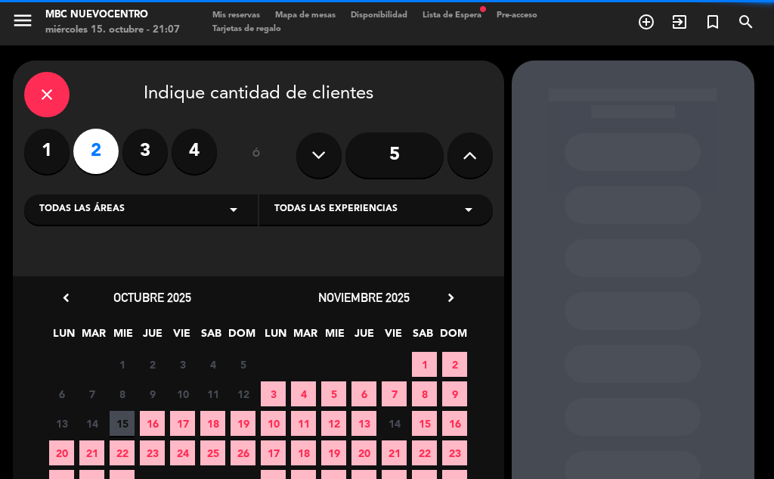
click at [209, 456] on span "25" at bounding box center [212, 452] width 25 height 25
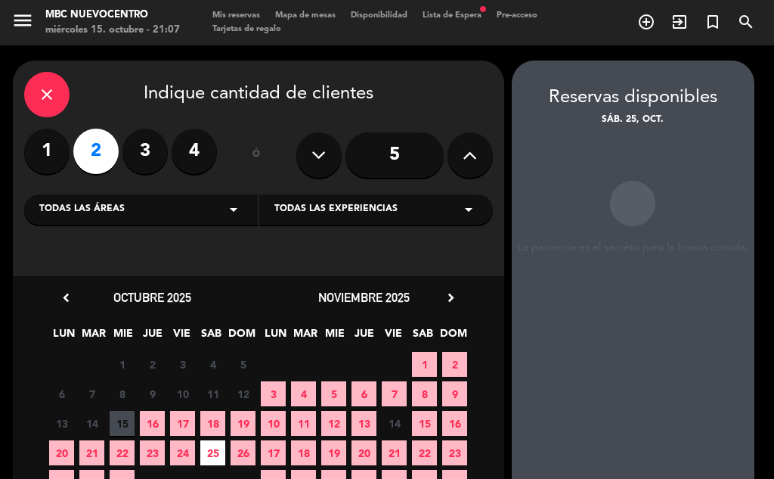
scroll to position [60, 0]
